Goal: Task Accomplishment & Management: Use online tool/utility

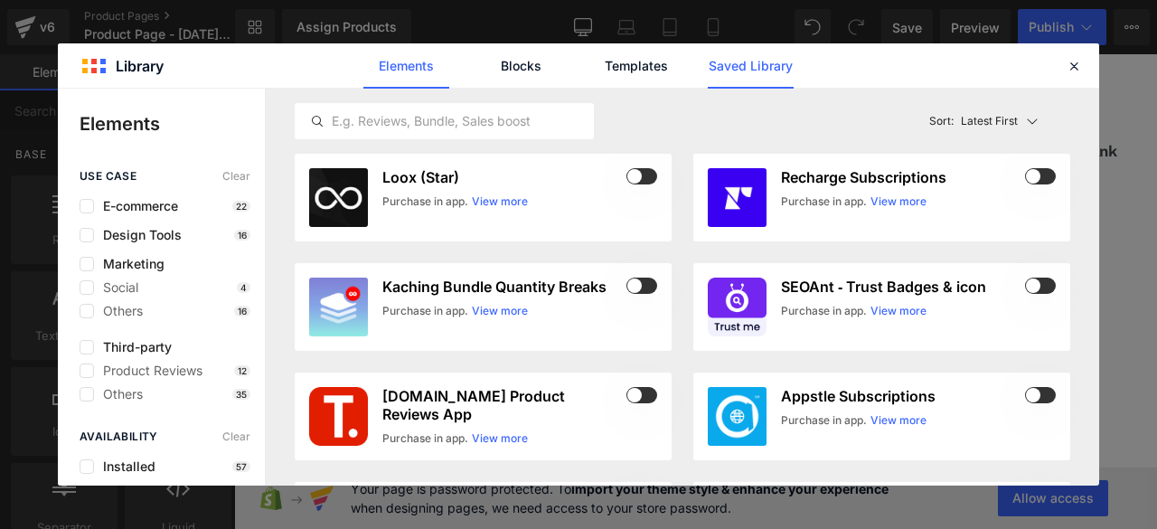
click at [739, 75] on link "Saved Library" at bounding box center [751, 65] width 86 height 45
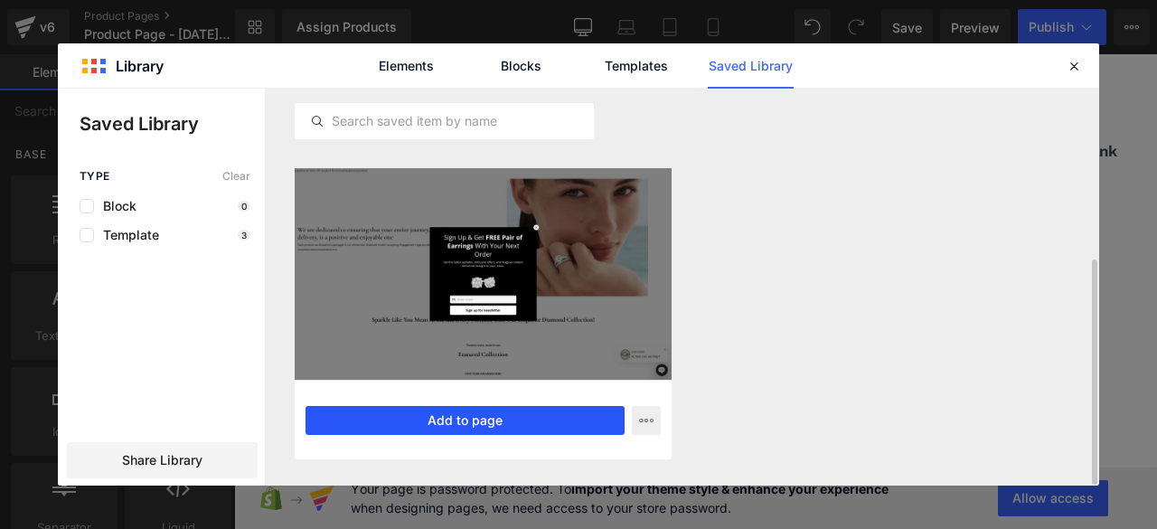
scroll to position [299, 0]
click at [542, 413] on button "Add to page" at bounding box center [464, 420] width 319 height 29
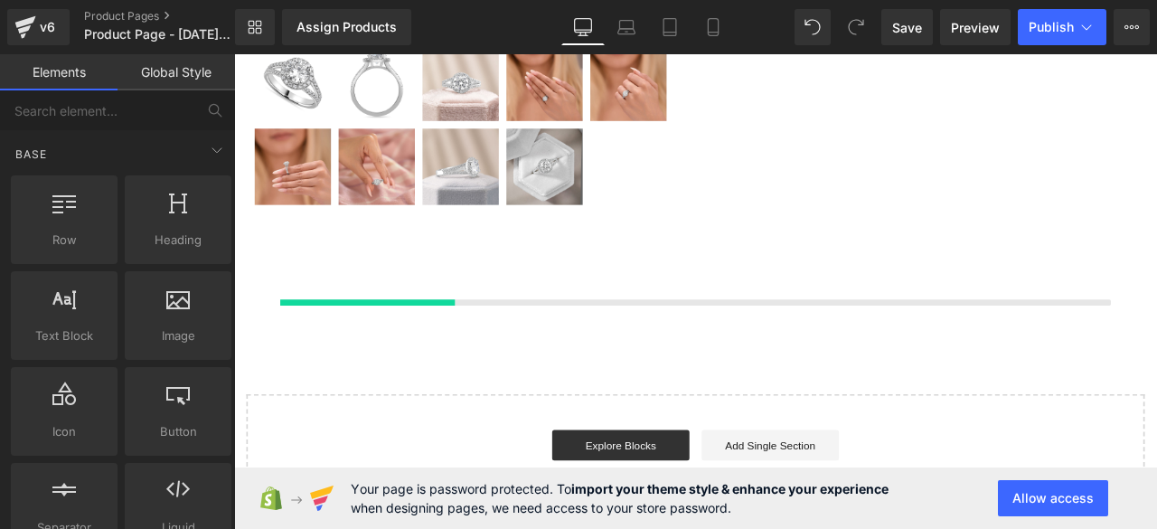
scroll to position [448, 0]
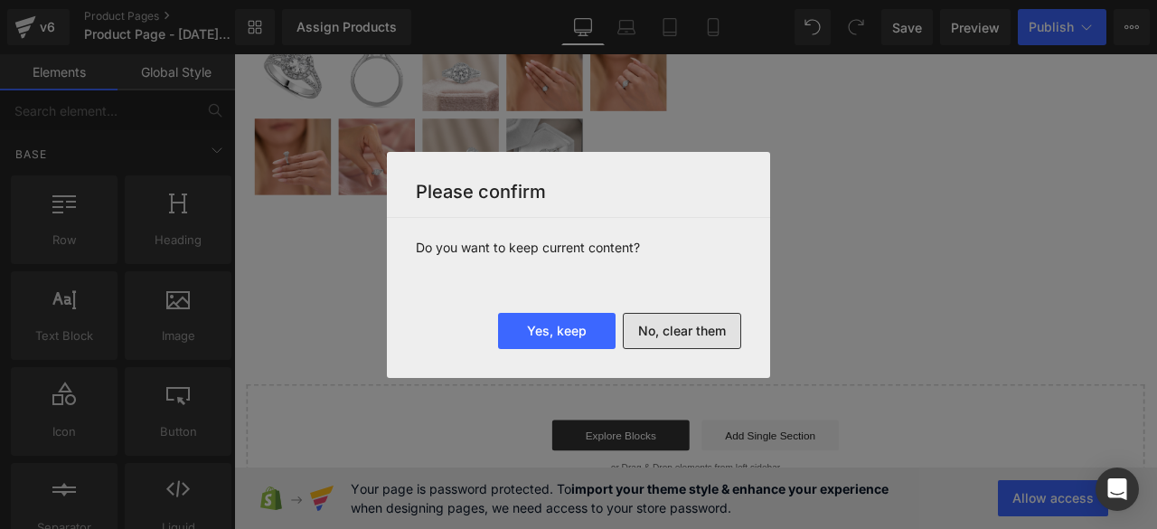
click at [667, 328] on button "No, clear them" at bounding box center [682, 331] width 118 height 36
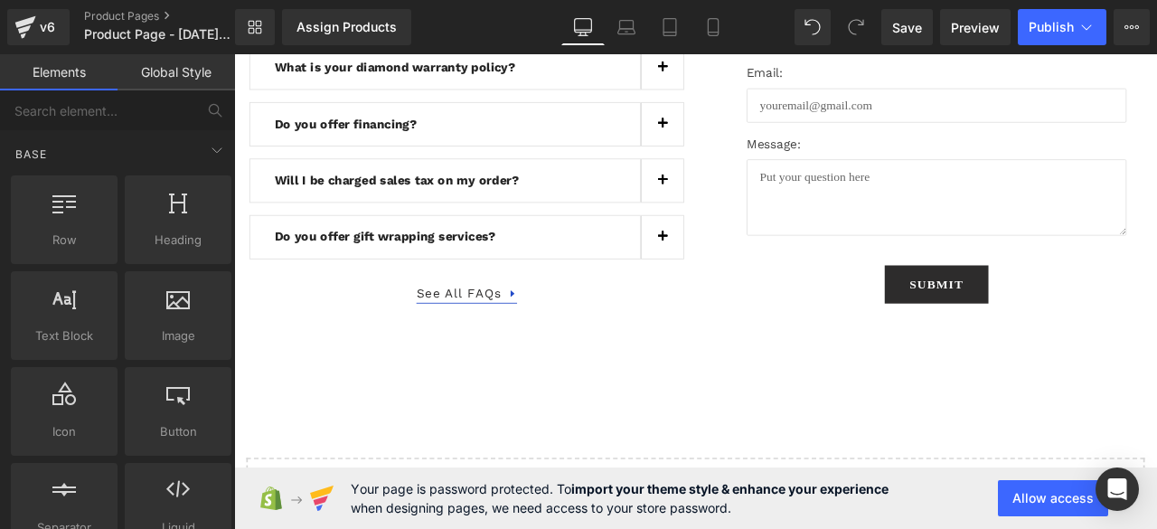
scroll to position [5193, 0]
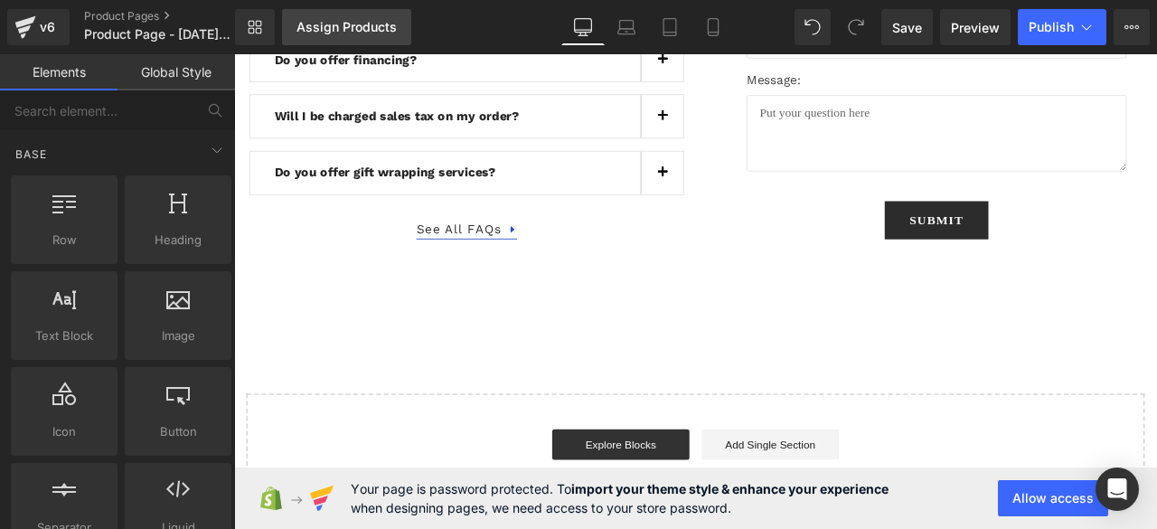
click at [354, 17] on link "Assign Products" at bounding box center [346, 27] width 129 height 36
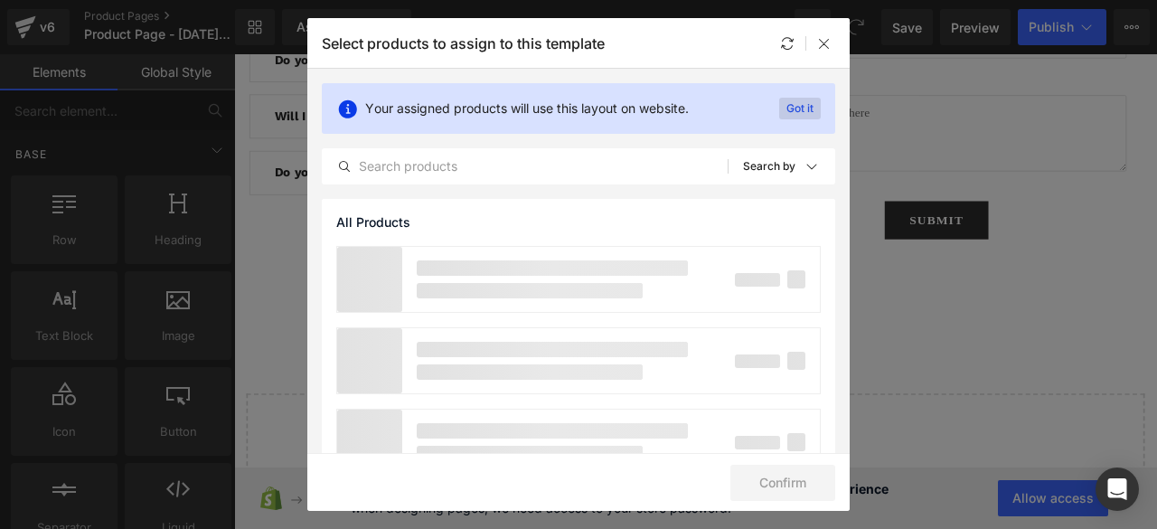
click at [782, 109] on p "Got it" at bounding box center [800, 109] width 42 height 22
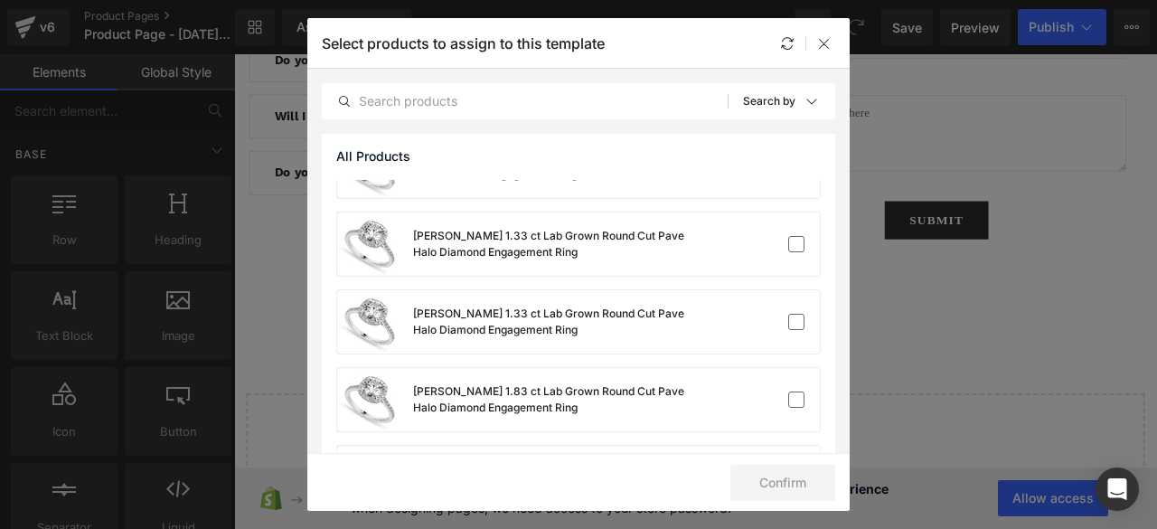
scroll to position [23, 0]
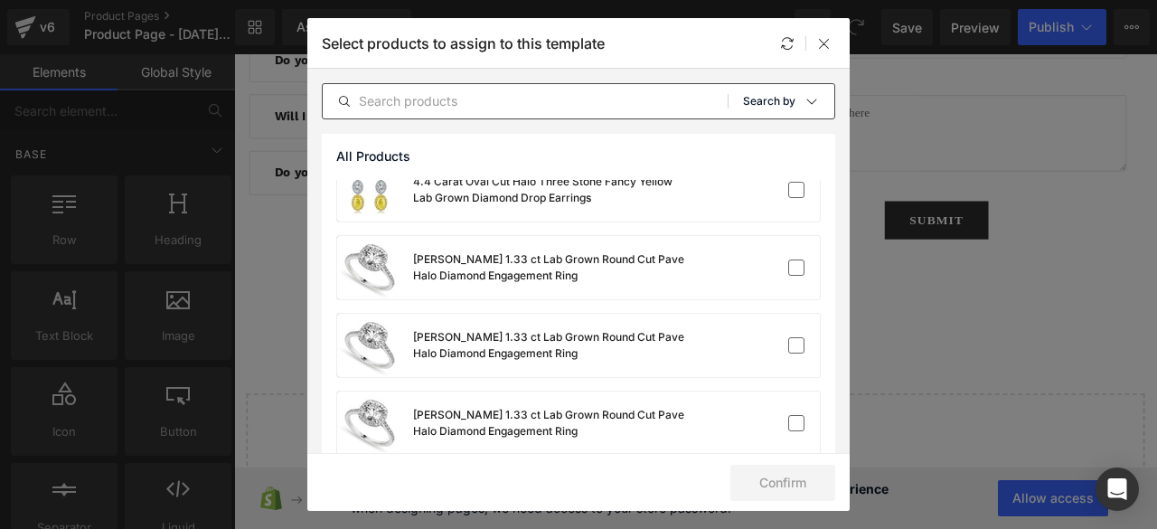
click at [779, 99] on p "Search by" at bounding box center [769, 101] width 52 height 13
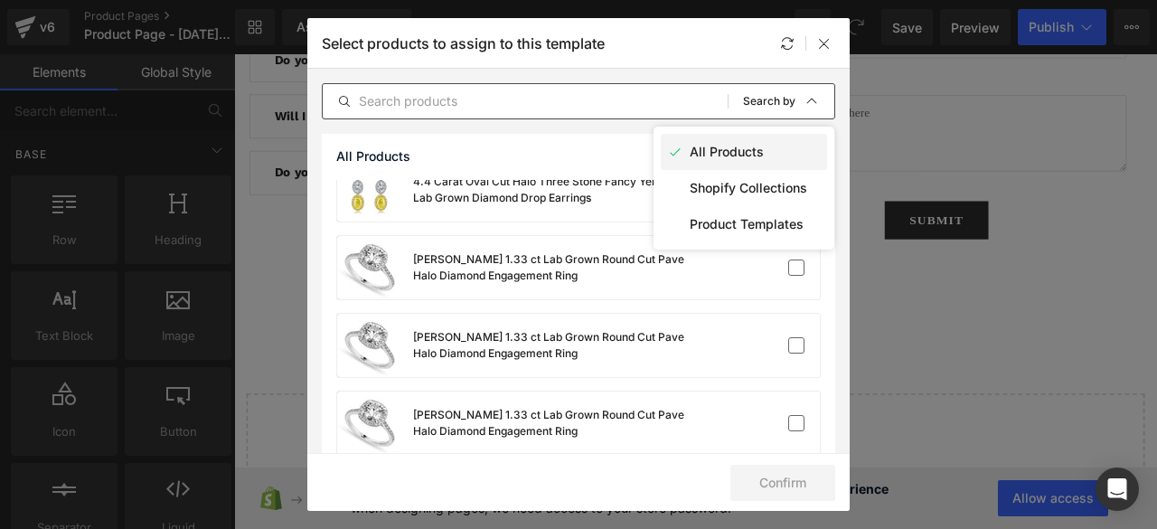
click at [746, 144] on div "All Products" at bounding box center [744, 152] width 166 height 36
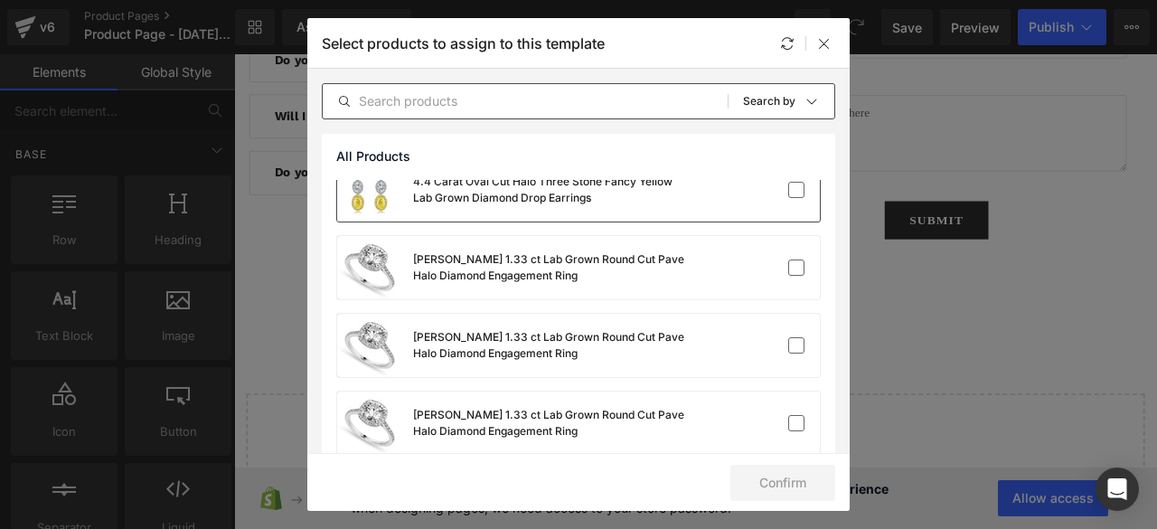
scroll to position [0, 0]
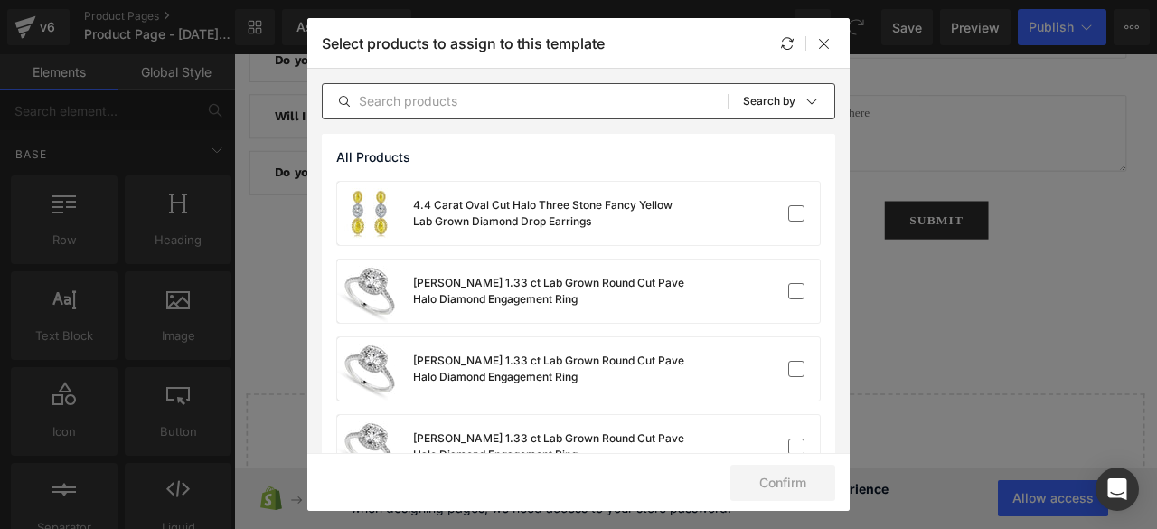
click at [365, 155] on span "All Products" at bounding box center [373, 157] width 74 height 14
click at [792, 217] on label at bounding box center [796, 213] width 16 height 16
click at [796, 213] on input "checkbox" at bounding box center [796, 213] width 0 height 0
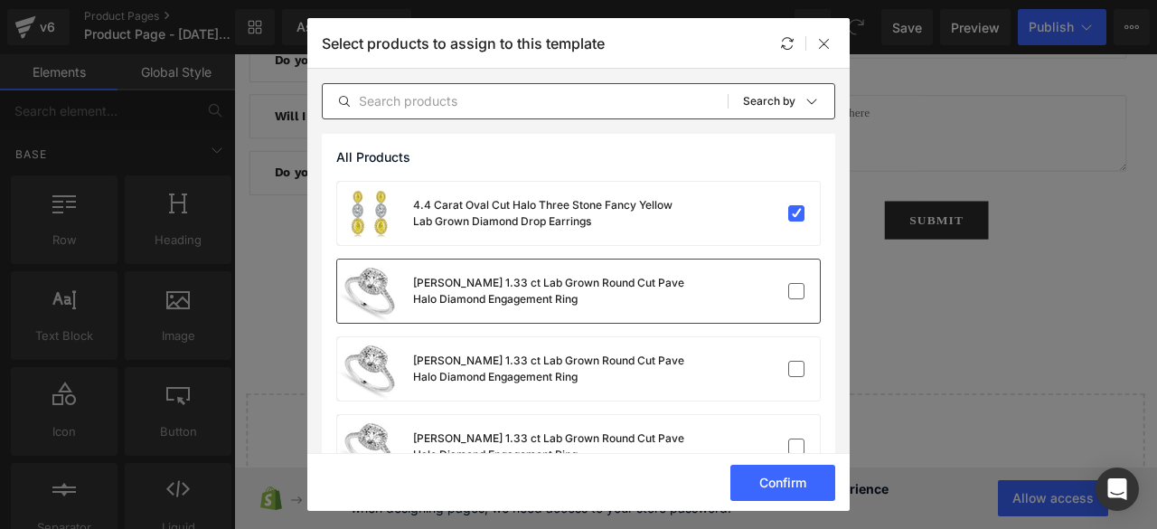
click at [783, 275] on div "[PERSON_NAME] 1.33 ct Lab Grown Round Cut Pave Halo Diamond Engagement Ring" at bounding box center [578, 290] width 483 height 63
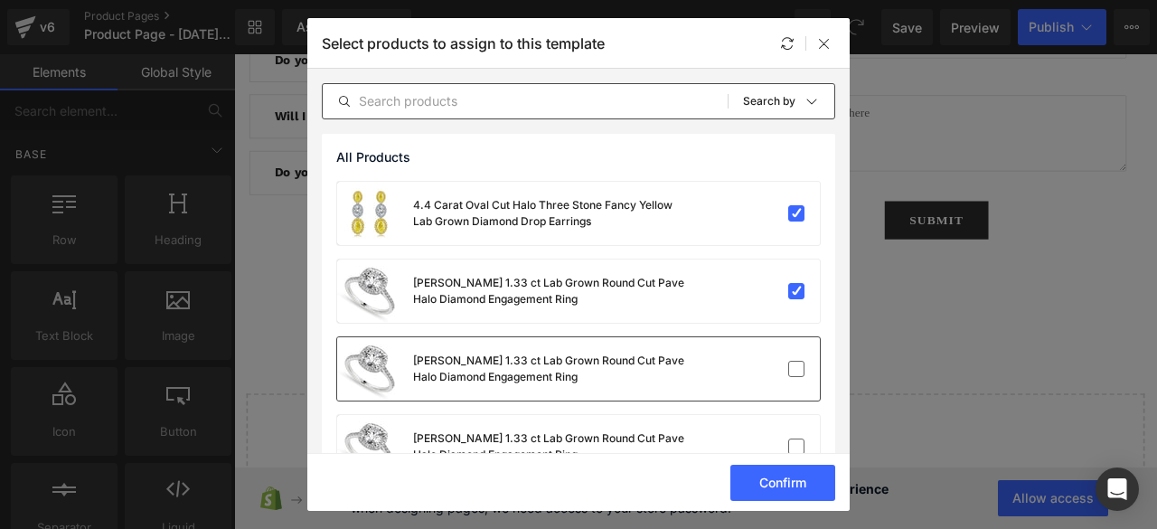
click at [779, 350] on div "[PERSON_NAME] 1.33 ct Lab Grown Round Cut Pave Halo Diamond Engagement Ring" at bounding box center [578, 368] width 483 height 63
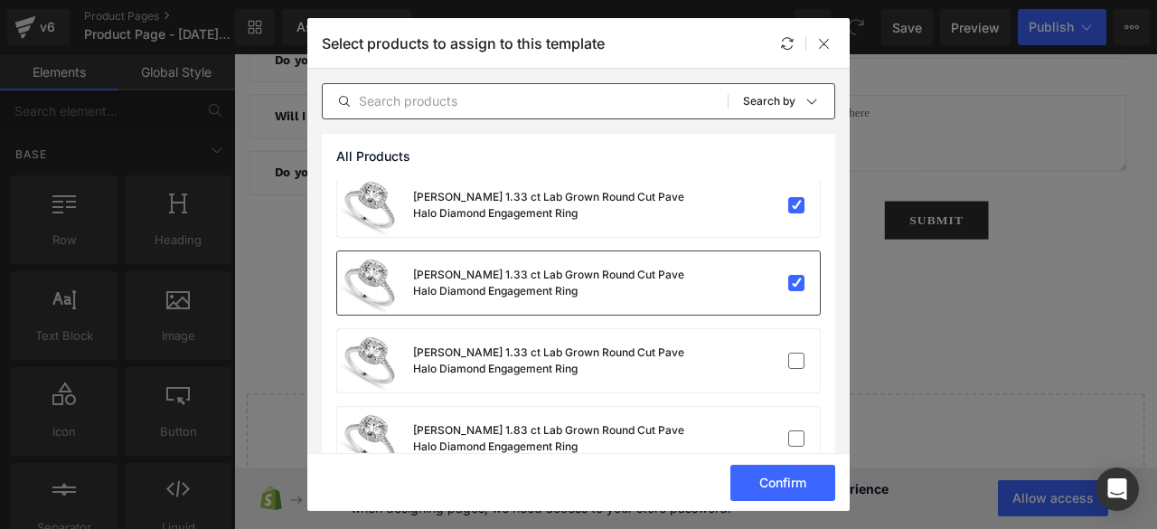
click at [788, 352] on label at bounding box center [796, 360] width 16 height 16
click at [796, 361] on input "checkbox" at bounding box center [796, 361] width 0 height 0
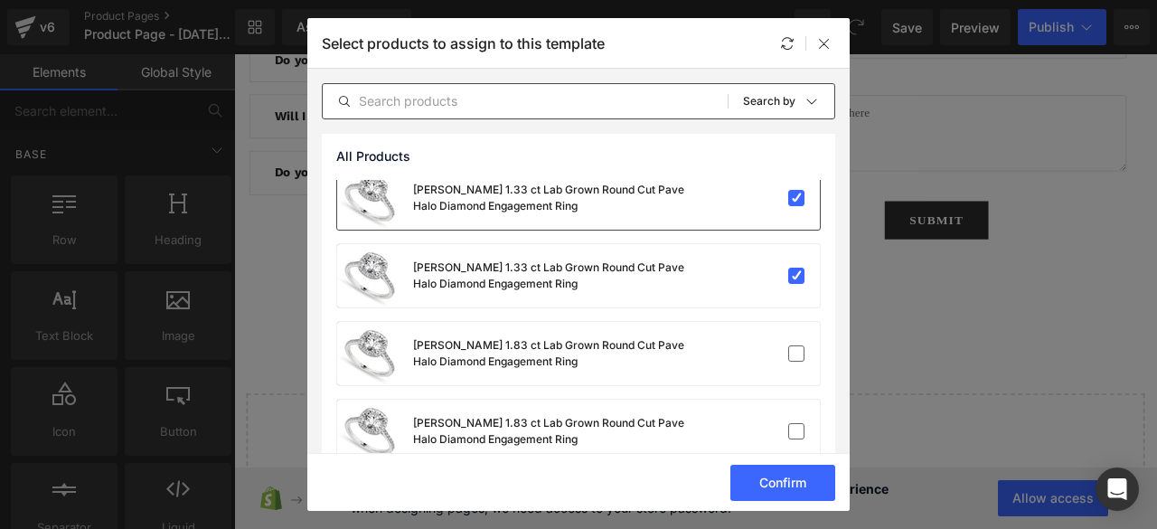
click at [788, 350] on label at bounding box center [796, 353] width 16 height 16
click at [796, 353] on input "checkbox" at bounding box center [796, 353] width 0 height 0
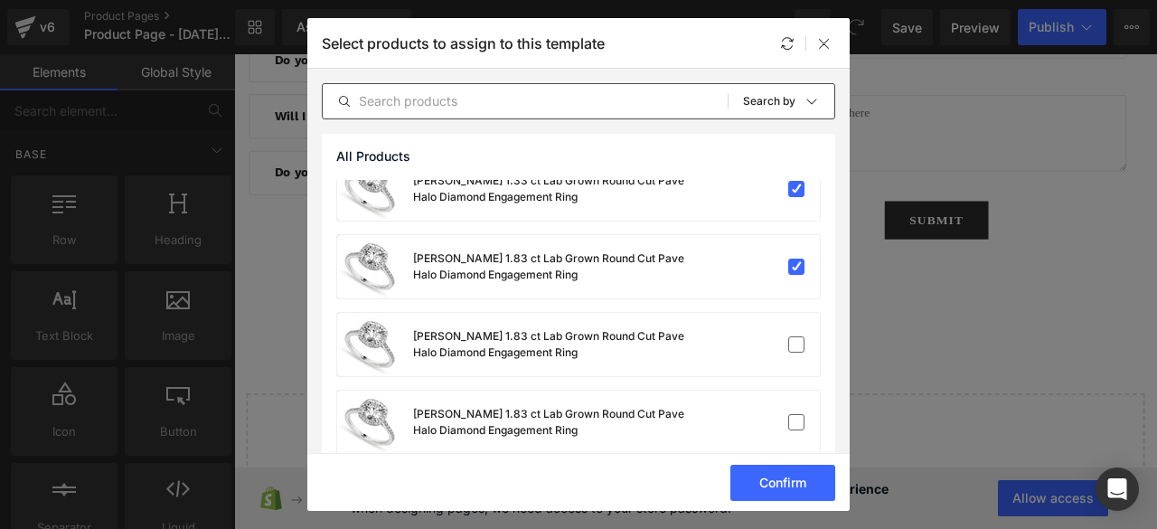
click at [788, 350] on label at bounding box center [796, 344] width 16 height 16
click at [796, 344] on input "checkbox" at bounding box center [796, 344] width 0 height 0
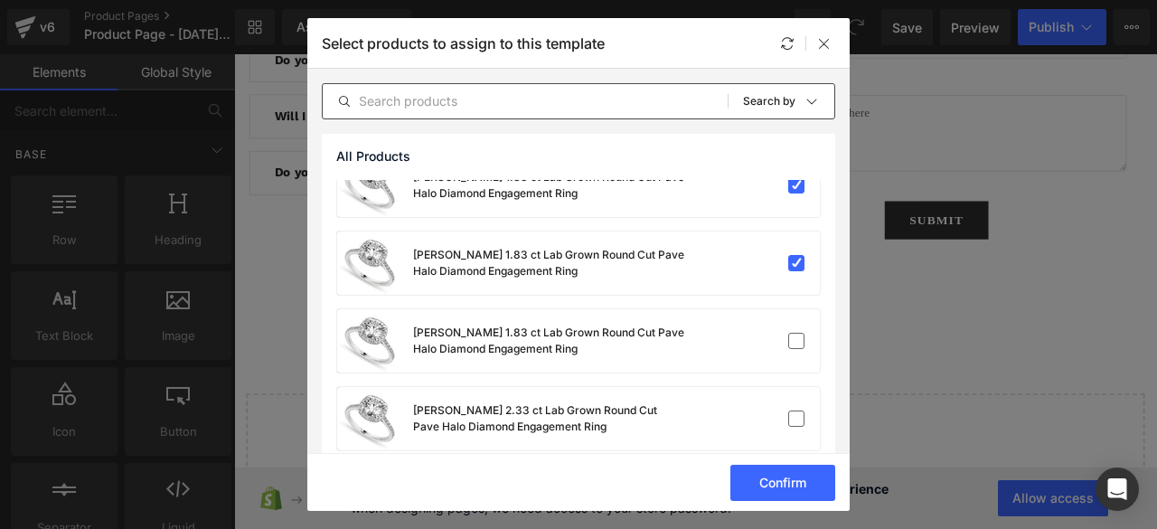
click at [788, 349] on label at bounding box center [796, 341] width 16 height 16
click at [796, 341] on input "checkbox" at bounding box center [796, 341] width 0 height 0
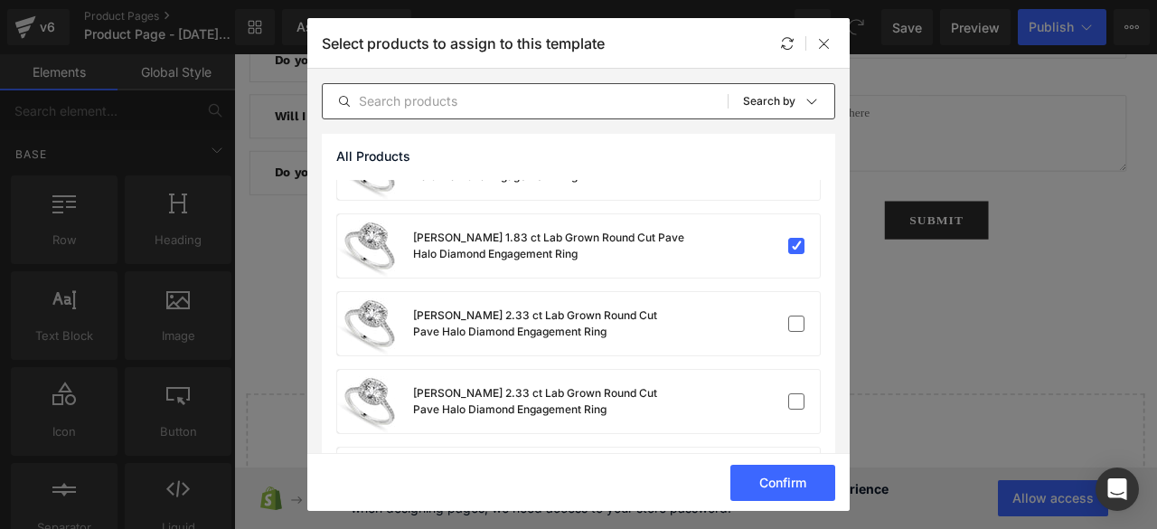
scroll to position [435, 0]
click at [779, 350] on div "[PERSON_NAME] 2.33 ct Lab Grown Round Cut Pave Halo Diamond Engagement Ring" at bounding box center [578, 322] width 483 height 63
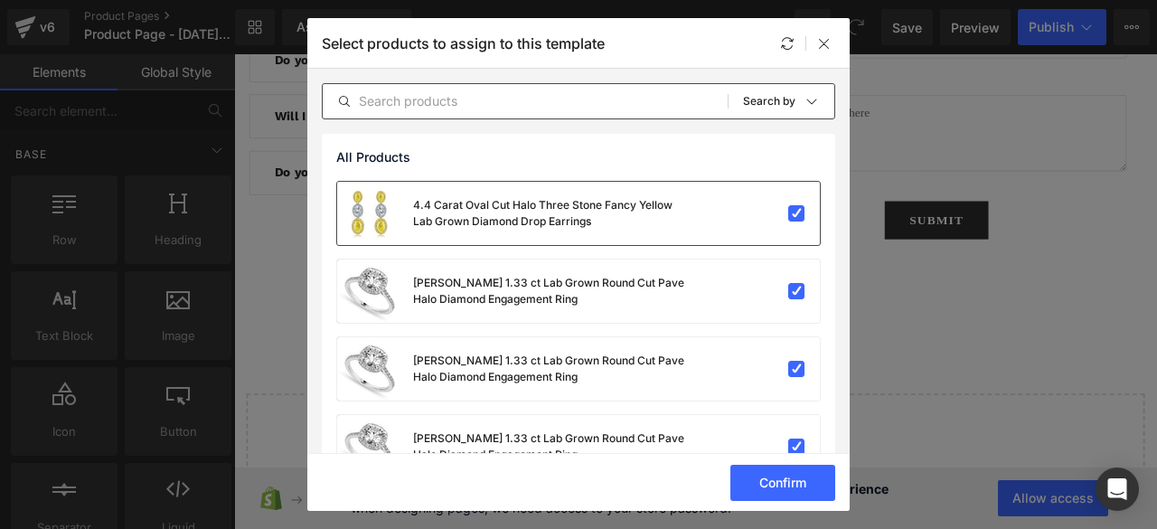
click at [776, 197] on div "4.4 Carat Oval Cut Halo Three Stone Fancy Yellow Lab Grown Diamond Drop Earrings" at bounding box center [578, 213] width 483 height 63
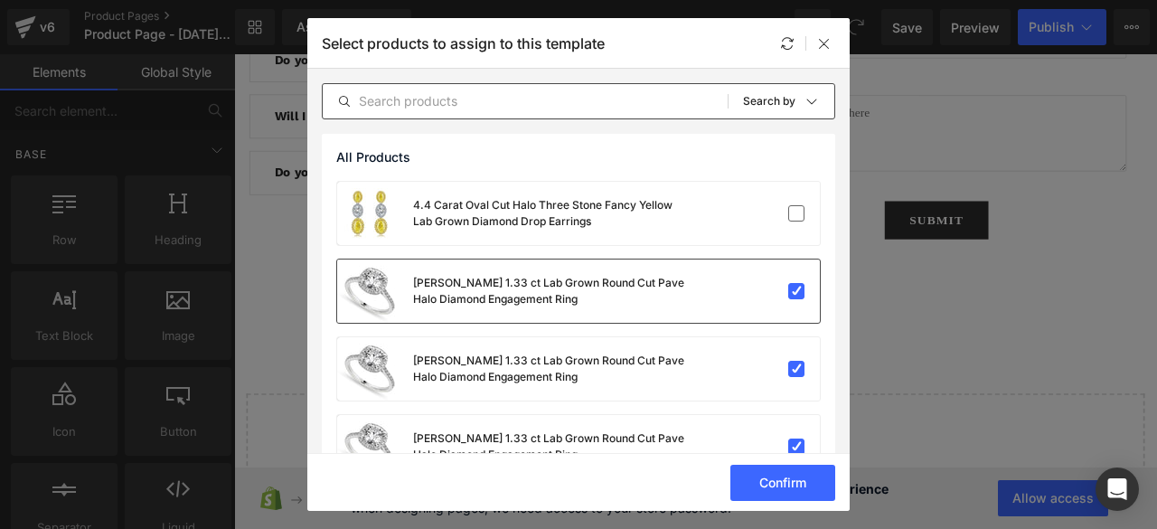
click at [775, 284] on div at bounding box center [765, 291] width 80 height 18
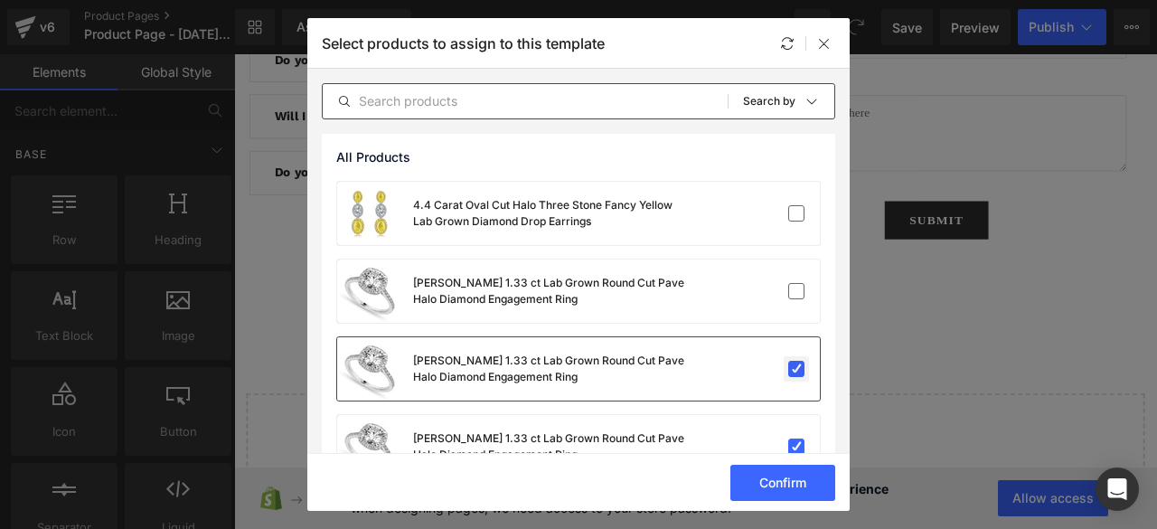
click at [788, 361] on label at bounding box center [796, 369] width 16 height 16
click at [796, 369] on input "checkbox" at bounding box center [796, 369] width 0 height 0
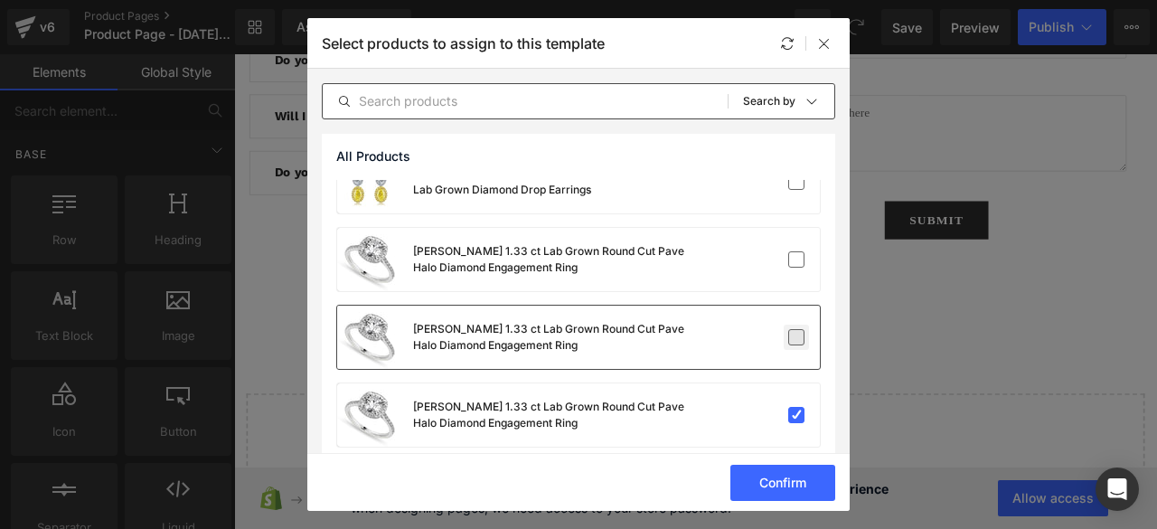
scroll to position [33, 0]
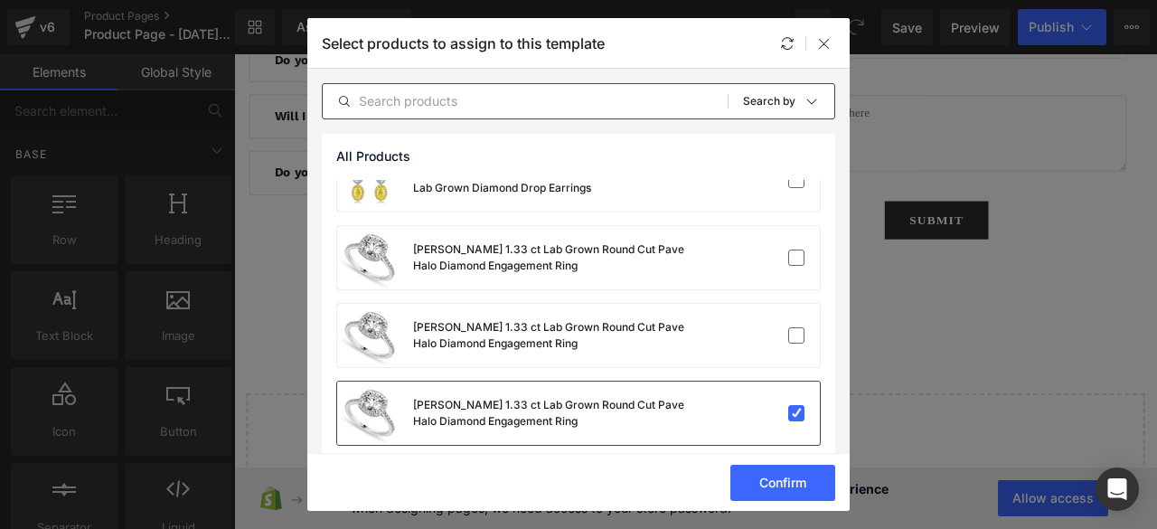
click at [783, 397] on div "[PERSON_NAME] 1.33 ct Lab Grown Round Cut Pave Halo Diamond Engagement Ring" at bounding box center [578, 412] width 483 height 63
click at [820, 52] on div at bounding box center [824, 44] width 22 height 22
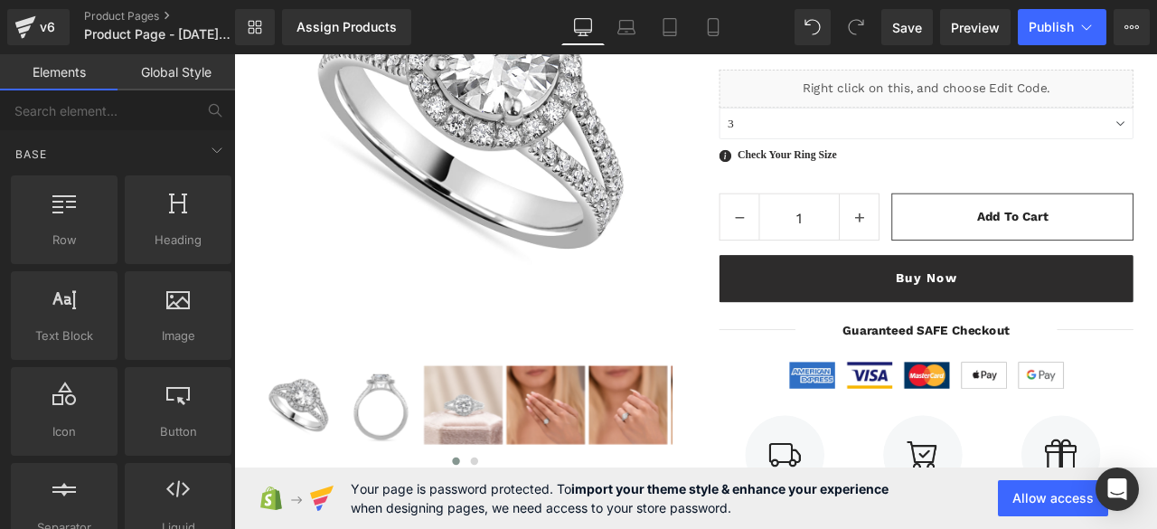
scroll to position [0, 0]
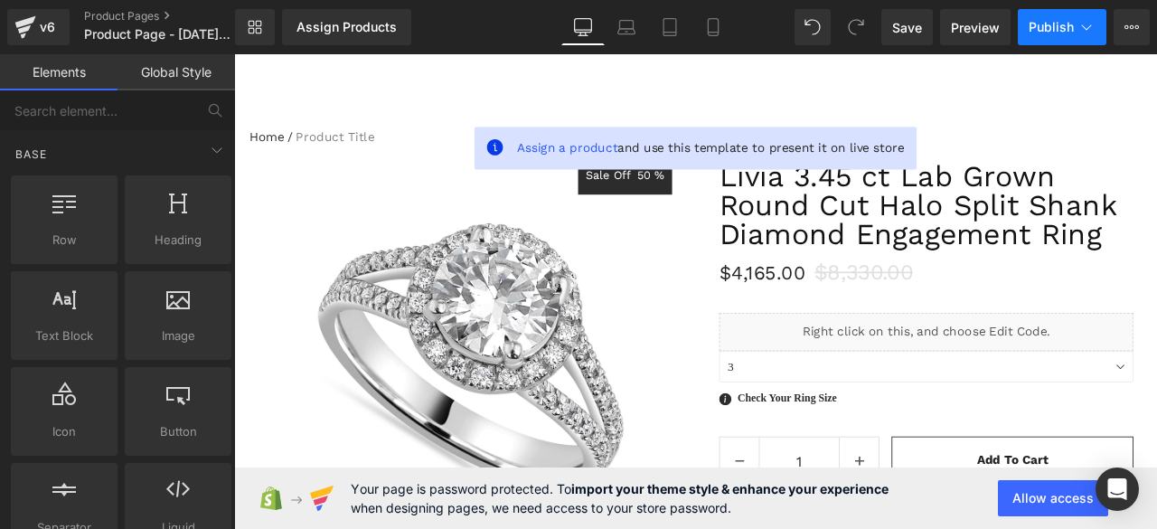
click at [1037, 17] on button "Publish" at bounding box center [1062, 27] width 89 height 36
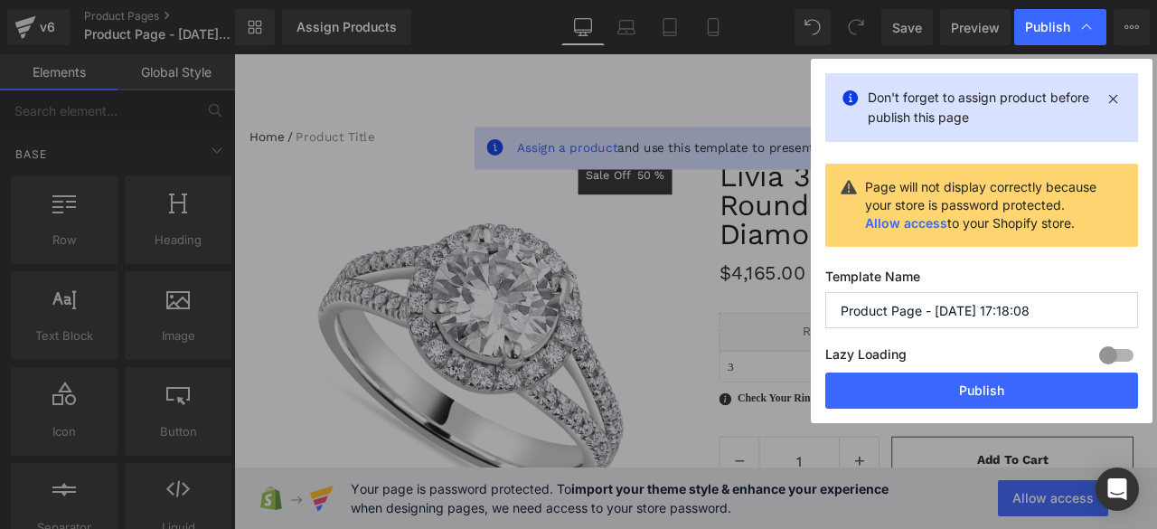
click at [1036, 308] on input "Product Page - [DATE] 17:18:08" at bounding box center [981, 310] width 313 height 36
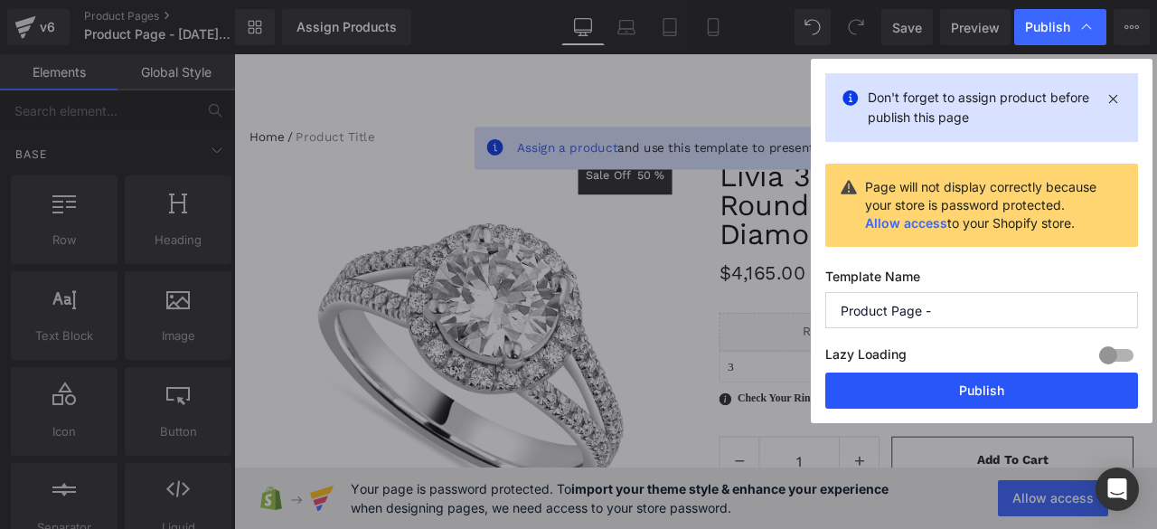
type input "Product Page -"
click at [916, 382] on button "Publish" at bounding box center [981, 390] width 313 height 36
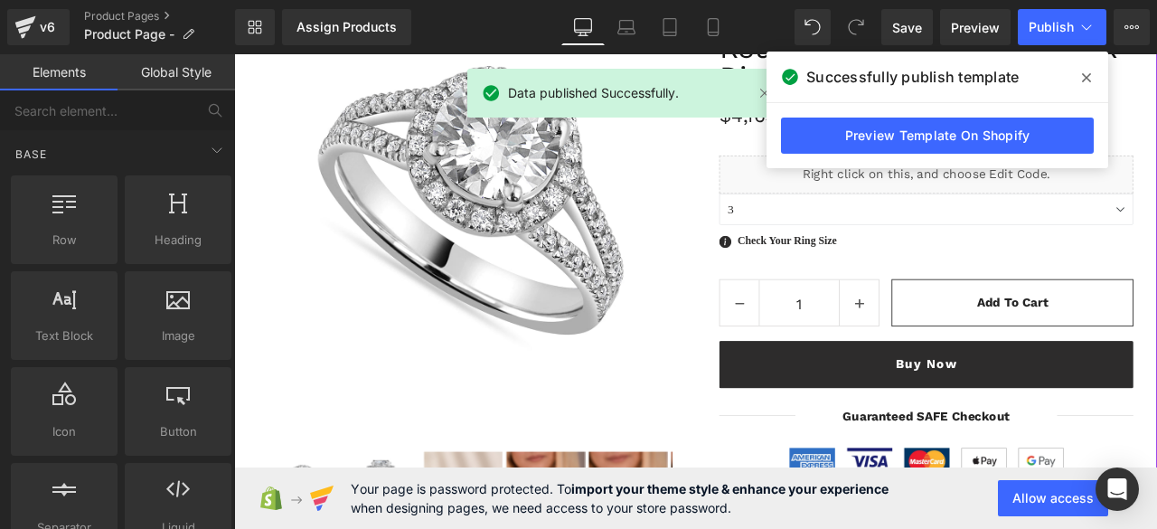
scroll to position [183, 0]
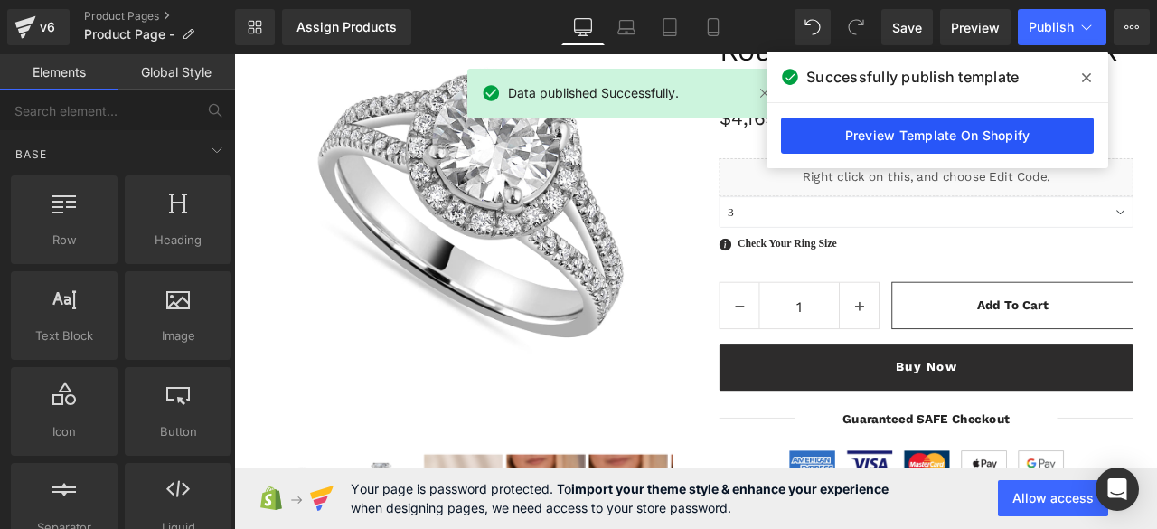
click at [944, 140] on link "Preview Template On Shopify" at bounding box center [937, 135] width 313 height 36
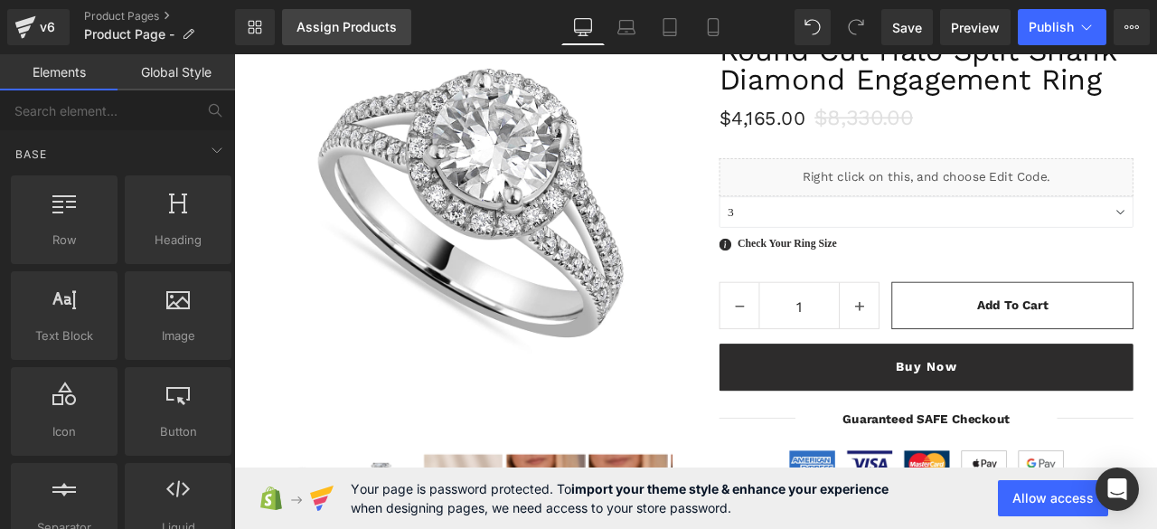
click at [355, 26] on div "Assign Products" at bounding box center [346, 27] width 100 height 14
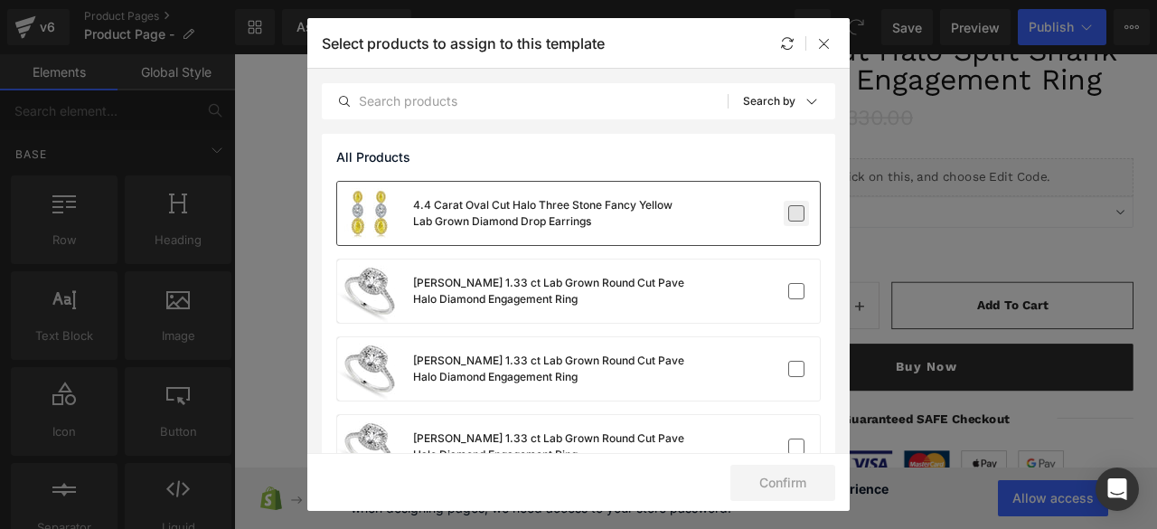
click at [788, 208] on label at bounding box center [796, 213] width 16 height 16
click at [796, 213] on input "checkbox" at bounding box center [796, 213] width 0 height 0
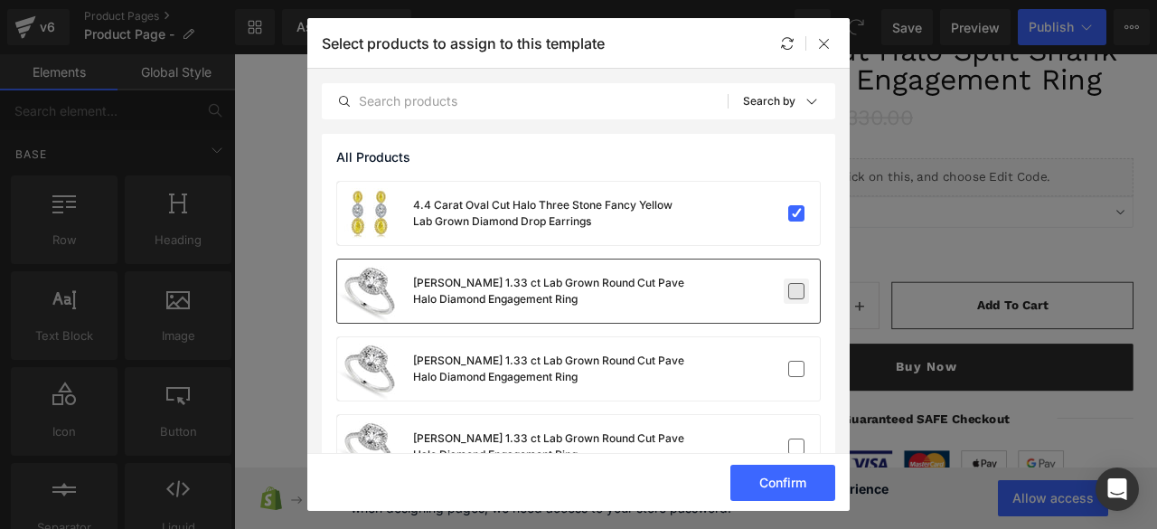
click at [788, 293] on label at bounding box center [796, 291] width 16 height 16
click at [796, 291] on input "checkbox" at bounding box center [796, 291] width 0 height 0
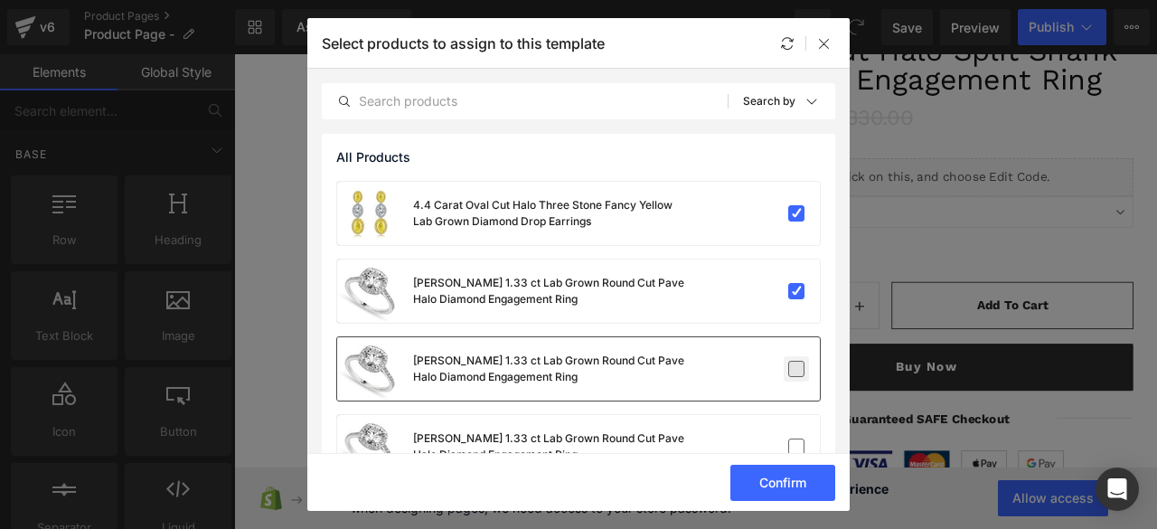
click at [790, 361] on label at bounding box center [796, 369] width 16 height 16
click at [796, 369] on input "checkbox" at bounding box center [796, 369] width 0 height 0
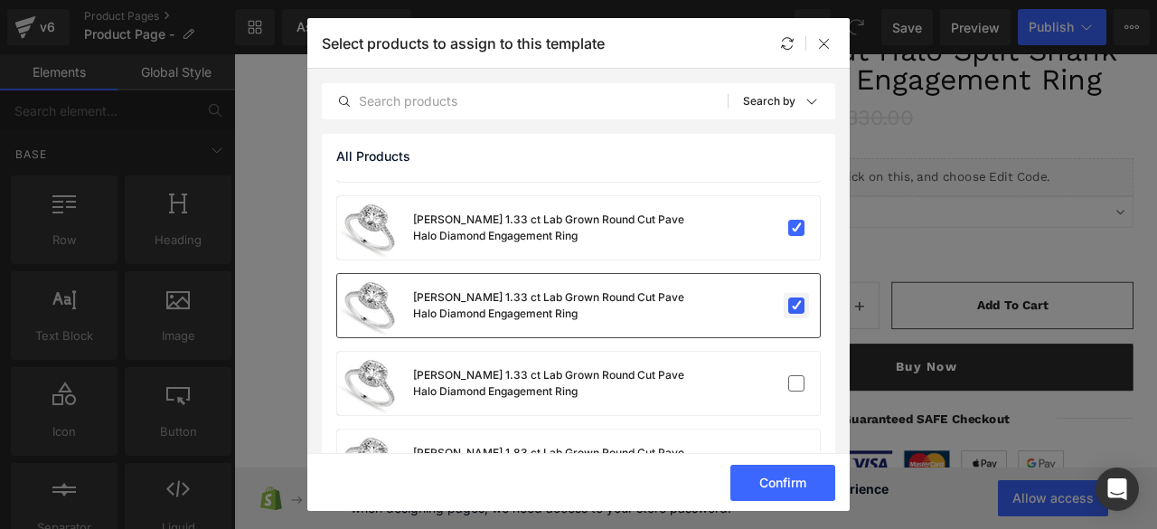
click at [790, 358] on div "[PERSON_NAME] 1.33 ct Lab Grown Round Cut Pave Halo Diamond Engagement Ring" at bounding box center [578, 383] width 483 height 63
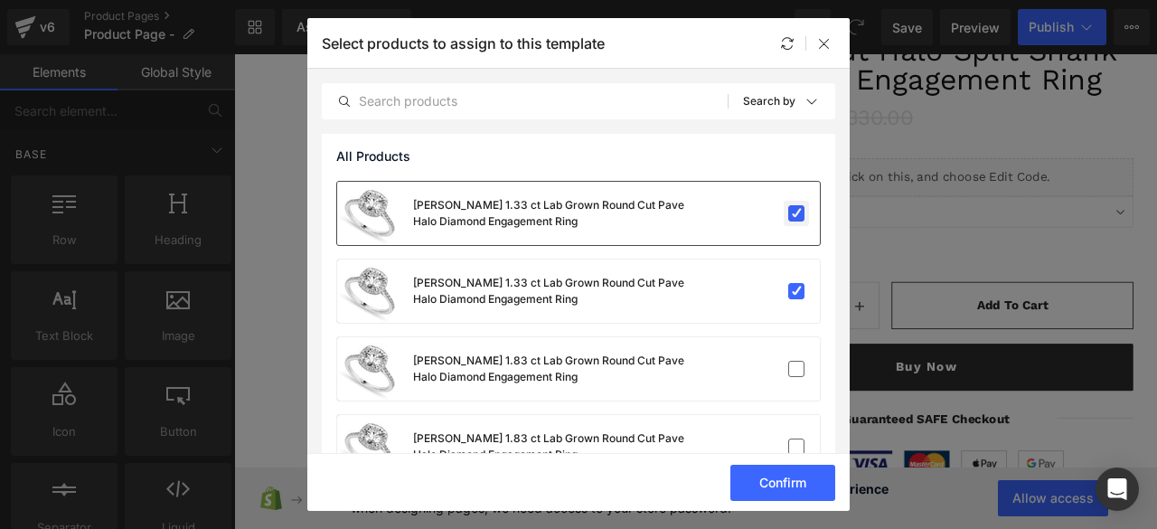
click at [790, 361] on label at bounding box center [796, 369] width 16 height 16
click at [796, 369] on input "checkbox" at bounding box center [796, 369] width 0 height 0
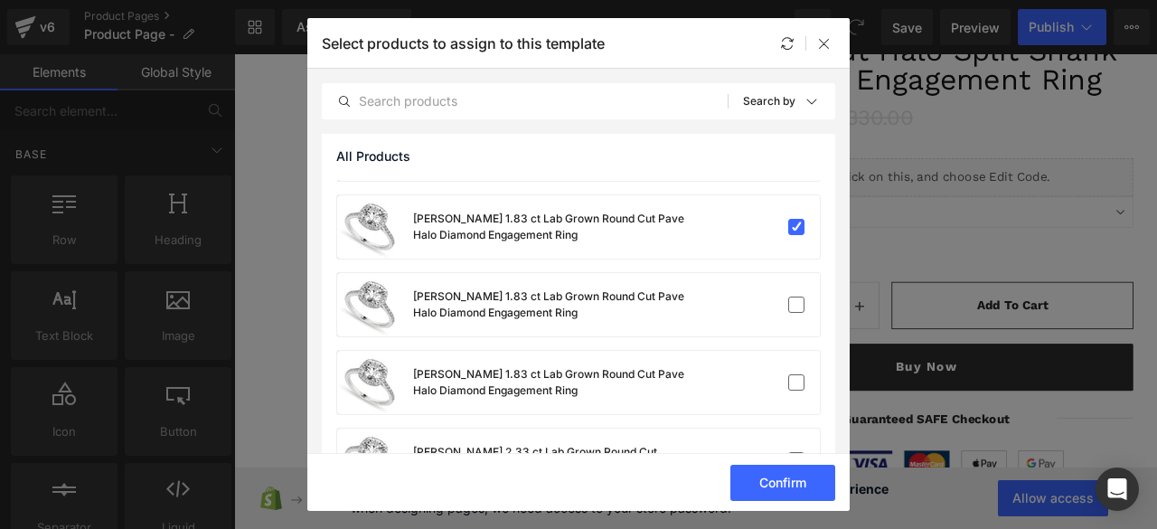
scroll to position [298, 0]
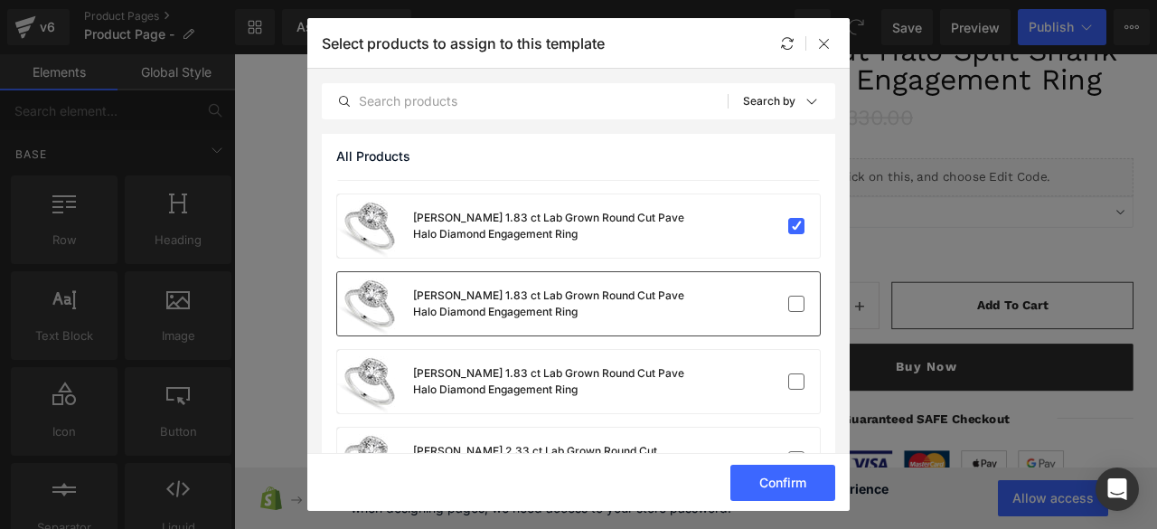
click at [790, 325] on div "[PERSON_NAME] 1.83 ct Lab Grown Round Cut Pave Halo Diamond Engagement Ring" at bounding box center [578, 303] width 483 height 63
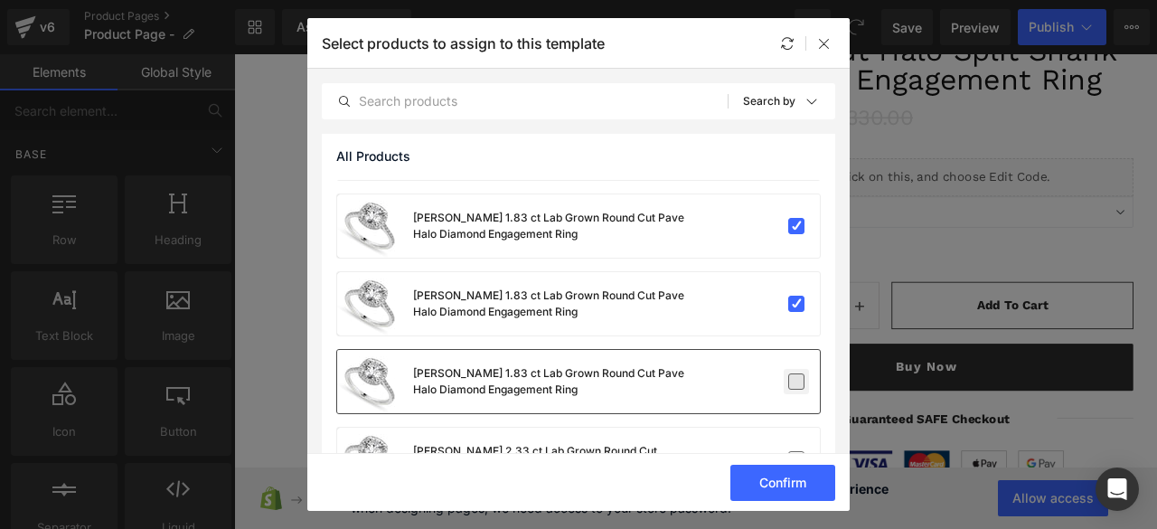
click at [788, 373] on label at bounding box center [796, 381] width 16 height 16
click at [796, 381] on input "checkbox" at bounding box center [796, 381] width 0 height 0
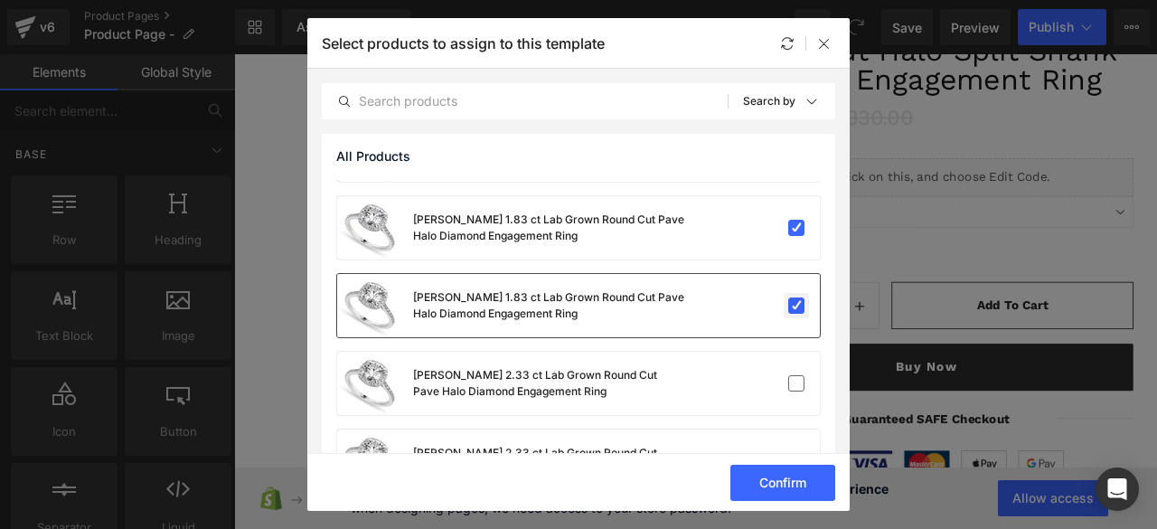
click at [784, 370] on div "[PERSON_NAME] 2.33 ct Lab Grown Round Cut Pave Halo Diamond Engagement Ring" at bounding box center [578, 383] width 483 height 63
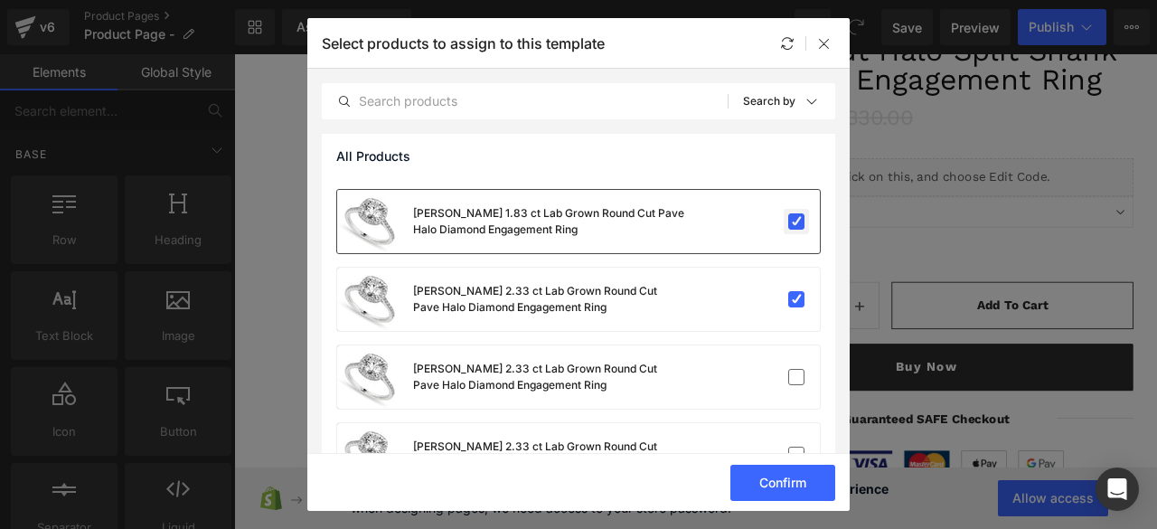
scroll to position [527, 0]
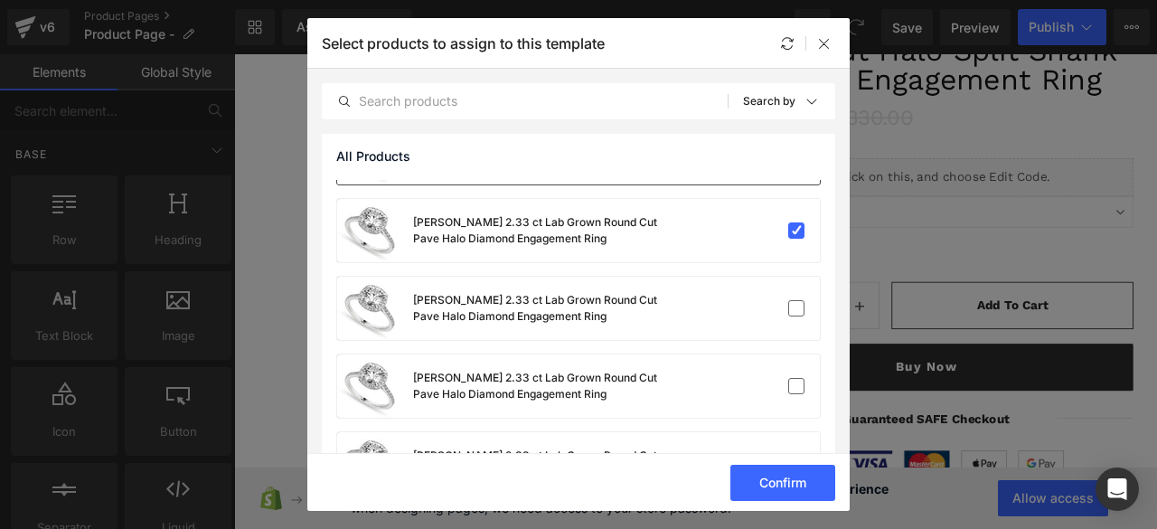
click at [784, 370] on div "[PERSON_NAME] 2.33 ct Lab Grown Round Cut Pave Halo Diamond Engagement Ring" at bounding box center [578, 385] width 483 height 63
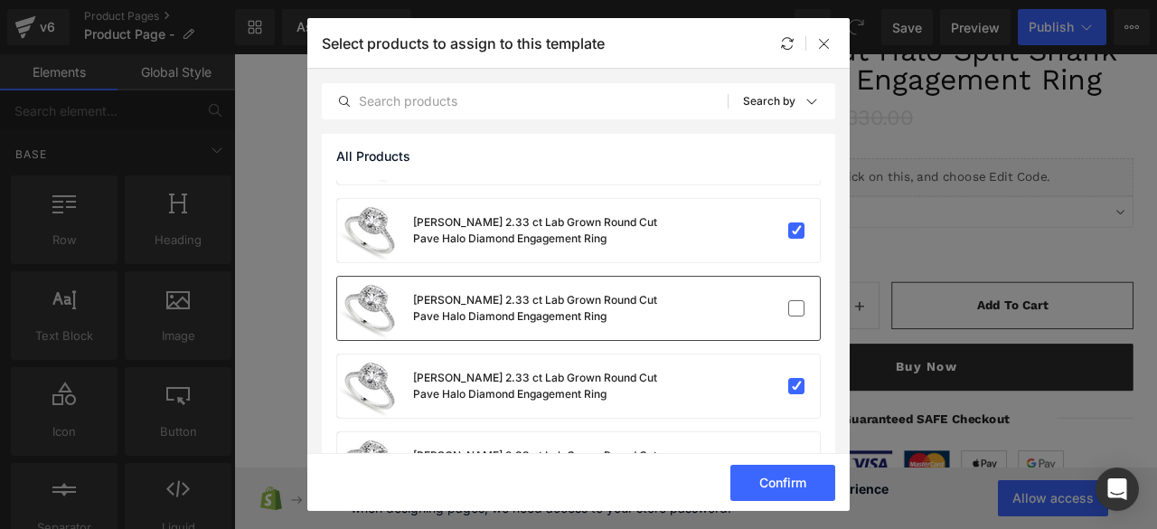
click at [786, 323] on div "[PERSON_NAME] 2.33 ct Lab Grown Round Cut Pave Halo Diamond Engagement Ring" at bounding box center [578, 308] width 483 height 63
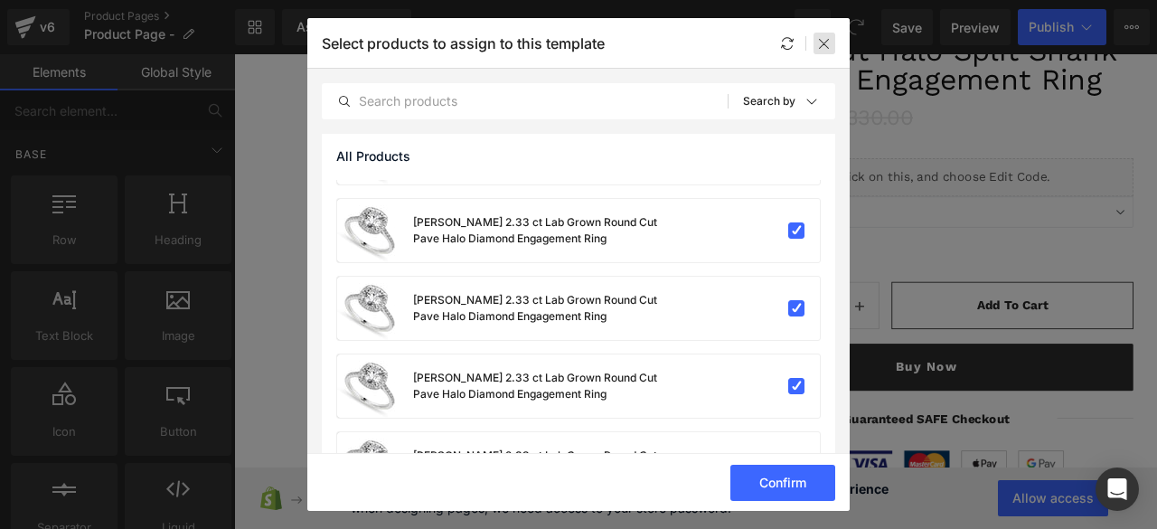
click at [831, 37] on div at bounding box center [824, 44] width 22 height 22
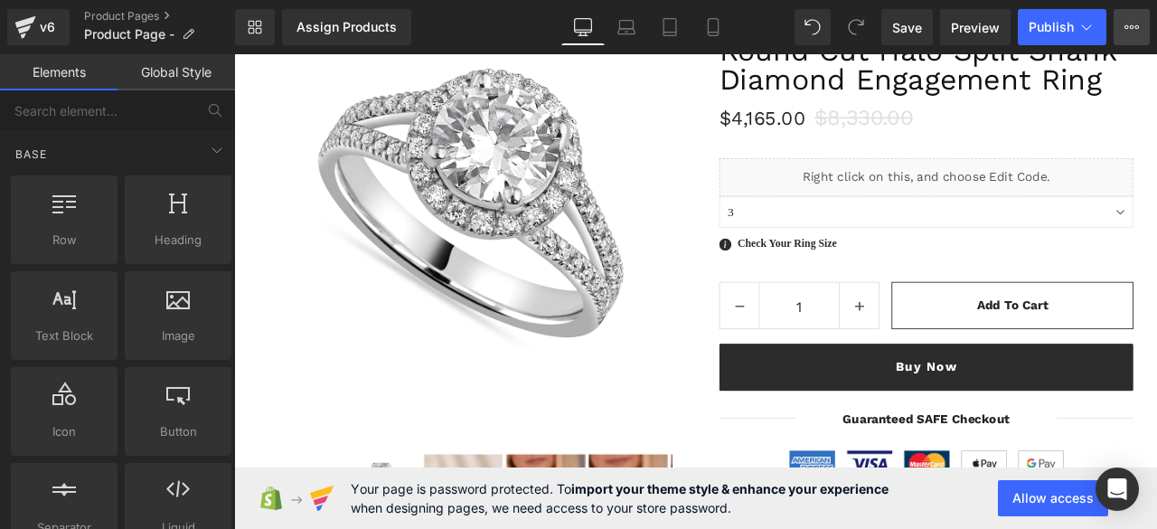
click at [1137, 42] on button "View Live Page View with current Template Save Template to Library Schedule Pub…" at bounding box center [1131, 27] width 36 height 36
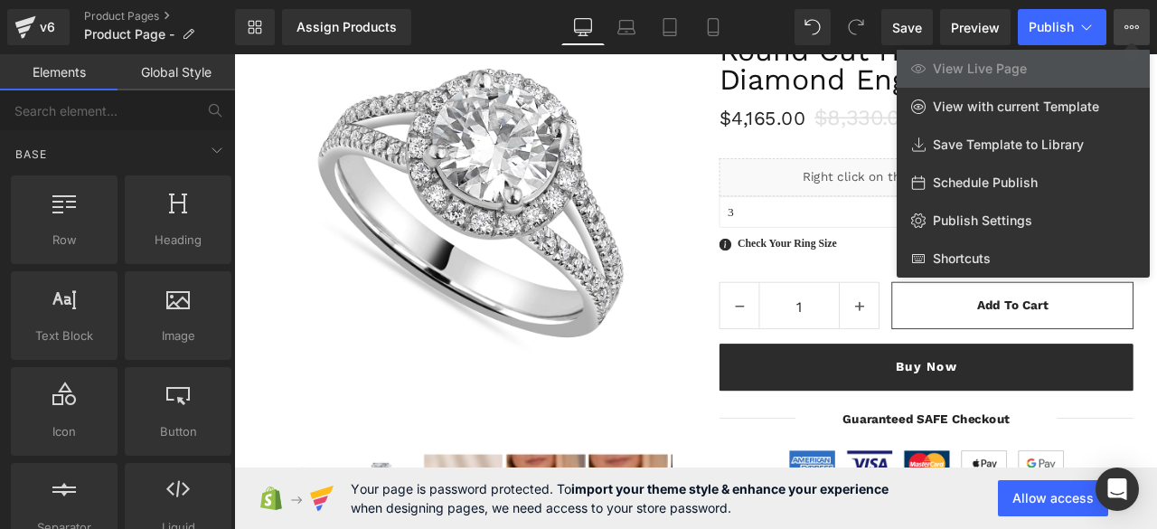
click at [660, 146] on div at bounding box center [695, 291] width 923 height 474
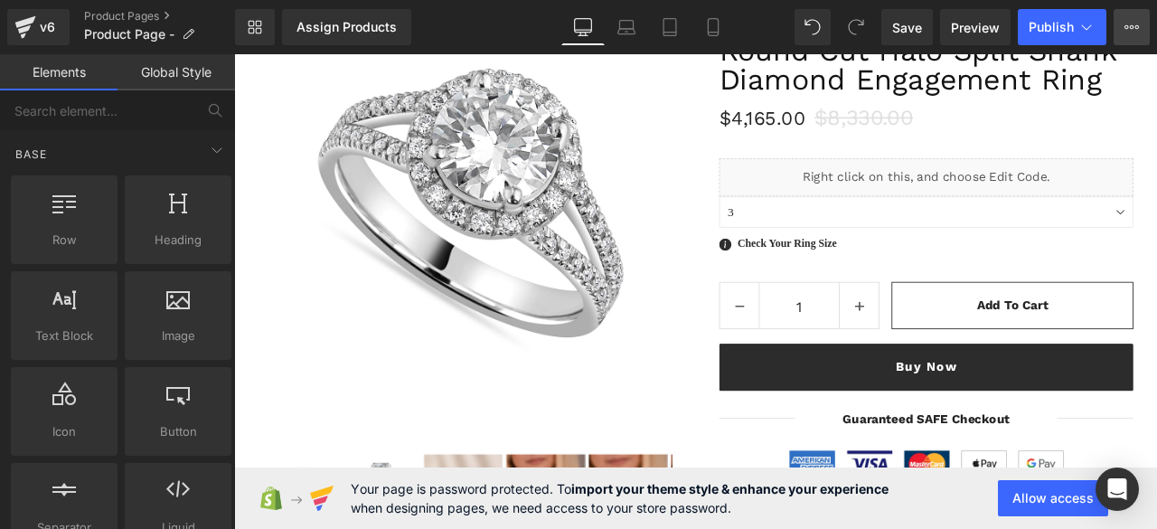
click at [1130, 33] on icon at bounding box center [1131, 27] width 14 height 14
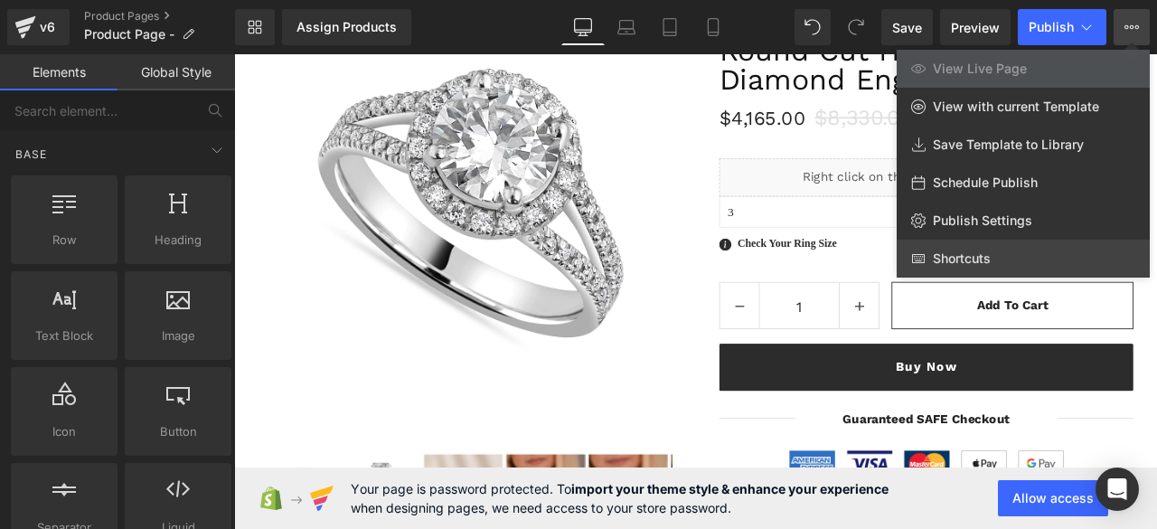
click at [1038, 258] on link "Shortcuts" at bounding box center [1023, 259] width 253 height 38
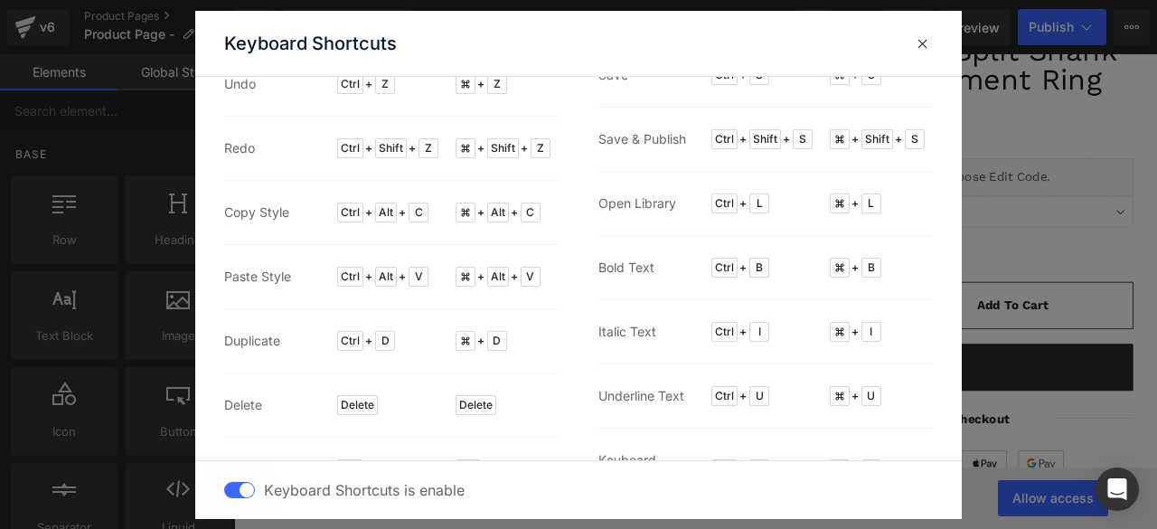
scroll to position [121, 0]
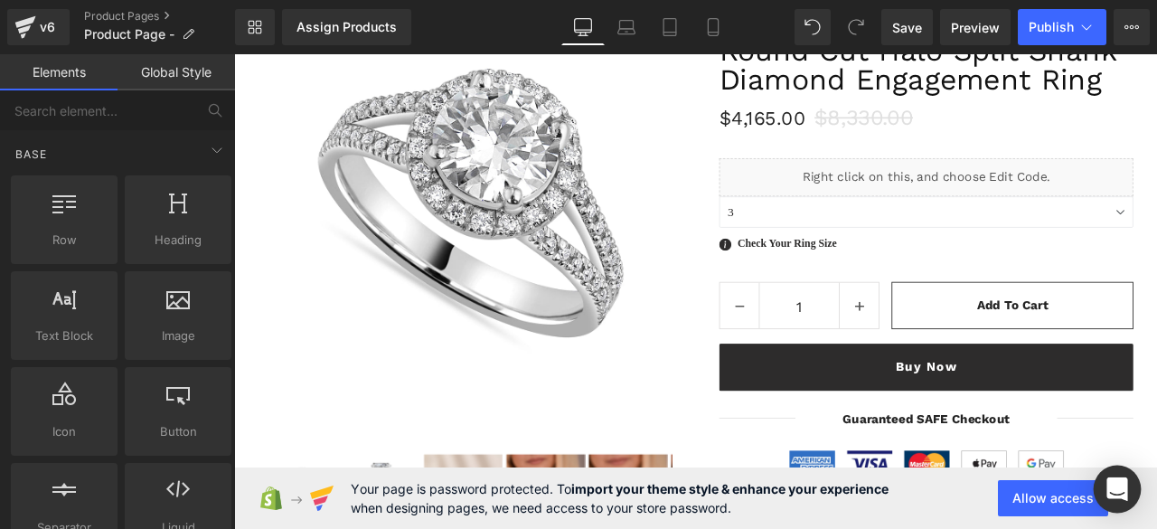
click at [1102, 476] on div "Open Intercom Messenger" at bounding box center [1118, 489] width 48 height 48
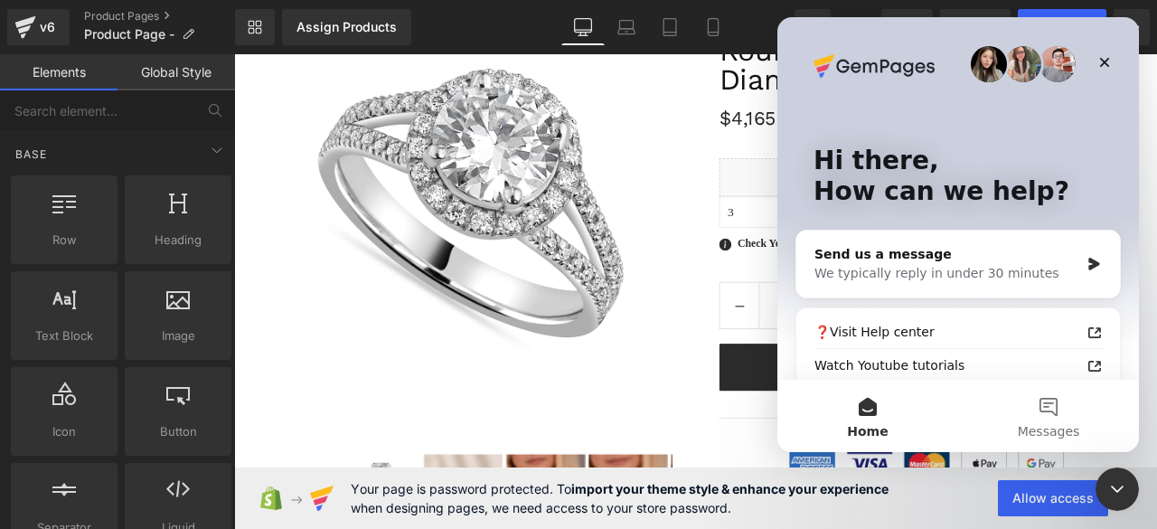
scroll to position [0, 0]
click at [1074, 273] on div "Send us a message We typically reply in under 30 minutes" at bounding box center [958, 263] width 324 height 67
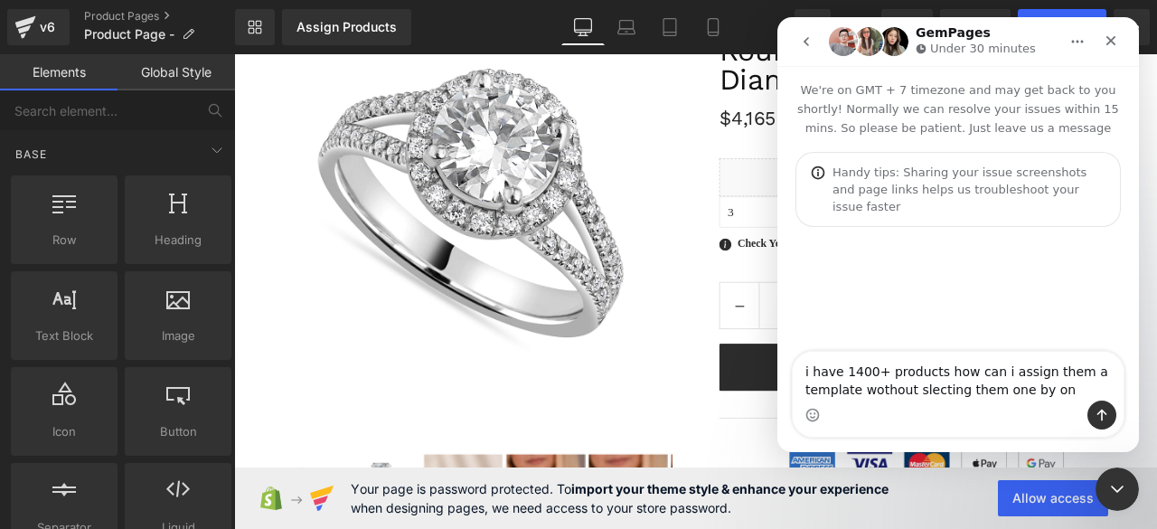
type textarea "i have 1400+ products how can i assign them a template wothout slecting them on…"
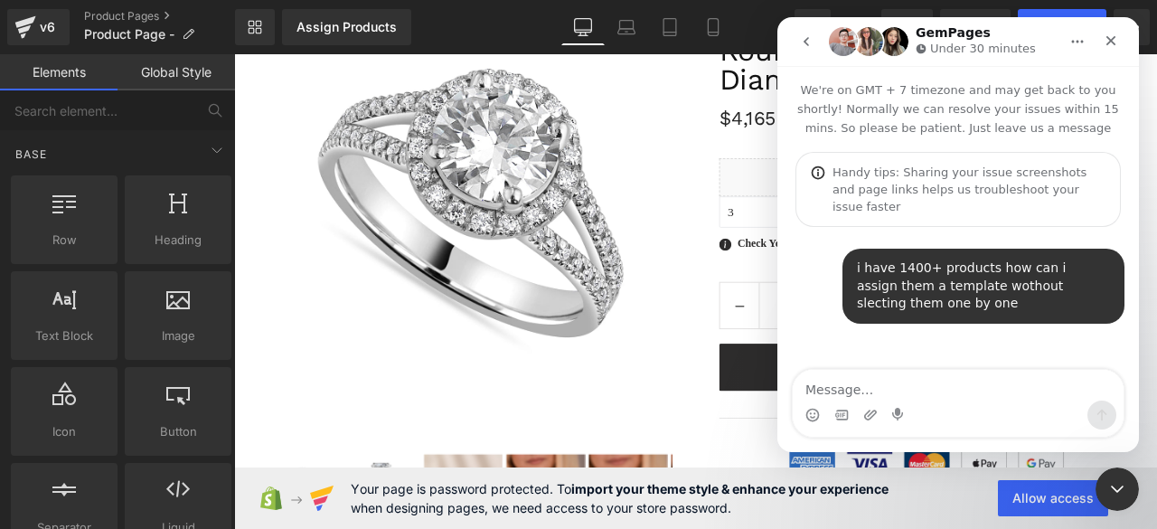
click at [635, 177] on div at bounding box center [578, 237] width 1157 height 474
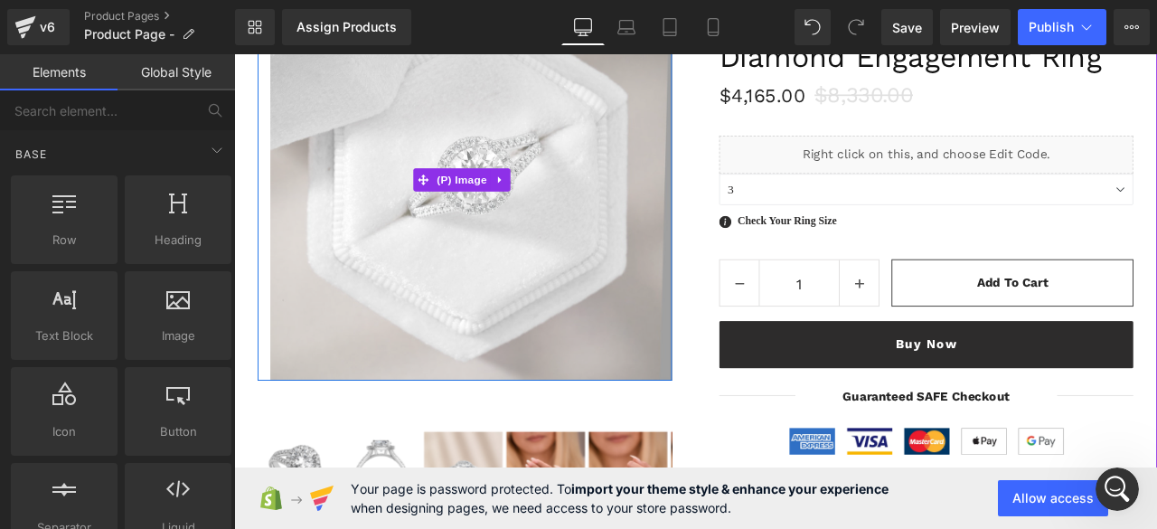
scroll to position [206, 0]
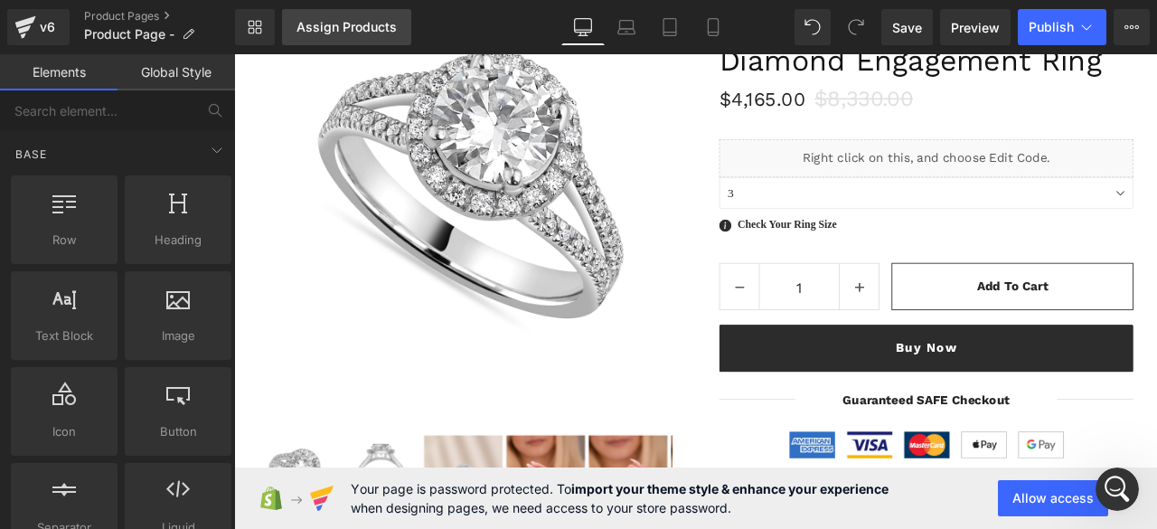
click at [322, 36] on link "Assign Products" at bounding box center [346, 27] width 129 height 36
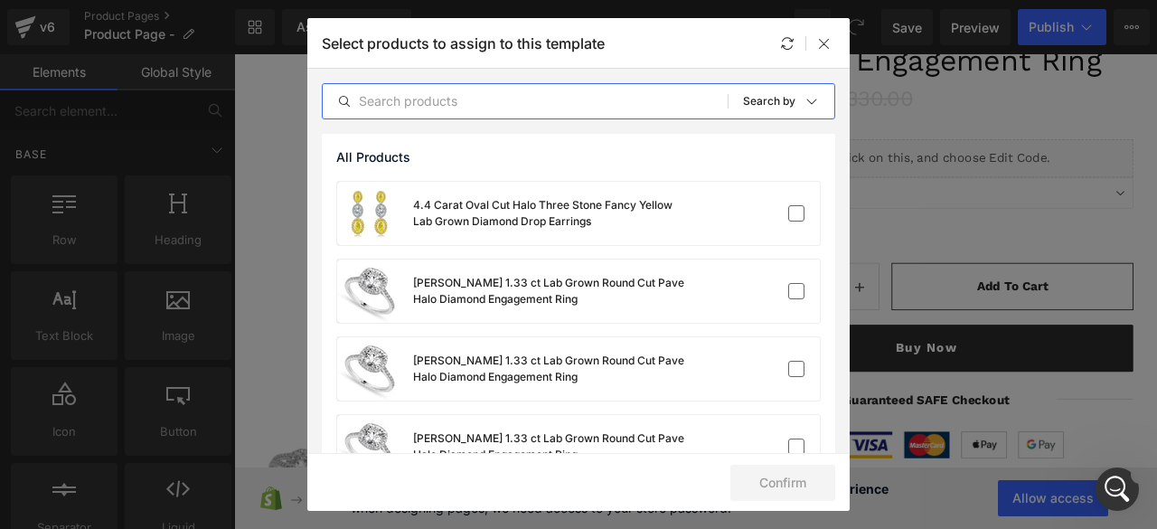
click at [474, 102] on input "text" at bounding box center [525, 101] width 405 height 22
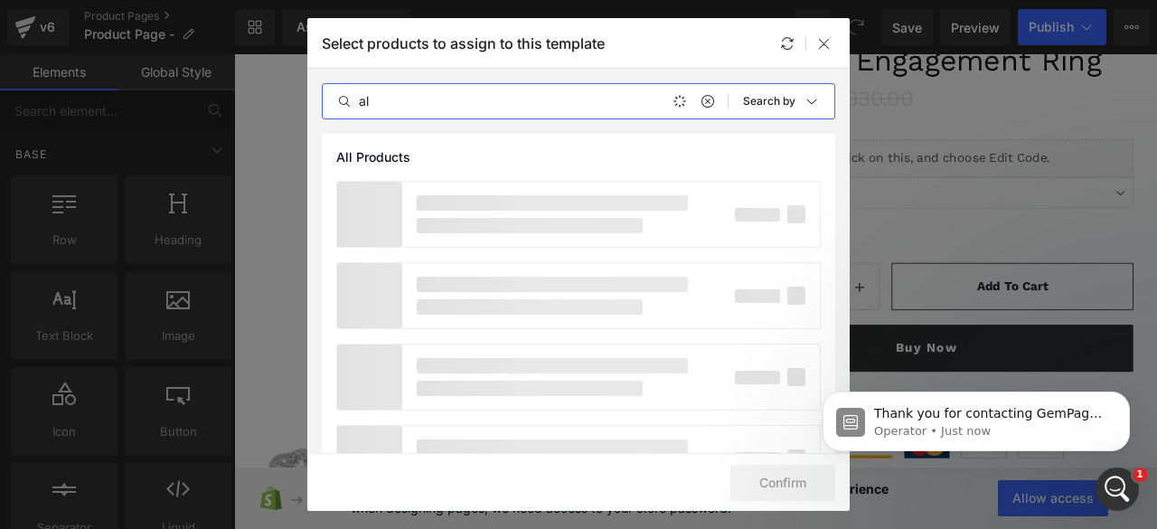
scroll to position [0, 0]
type input "a"
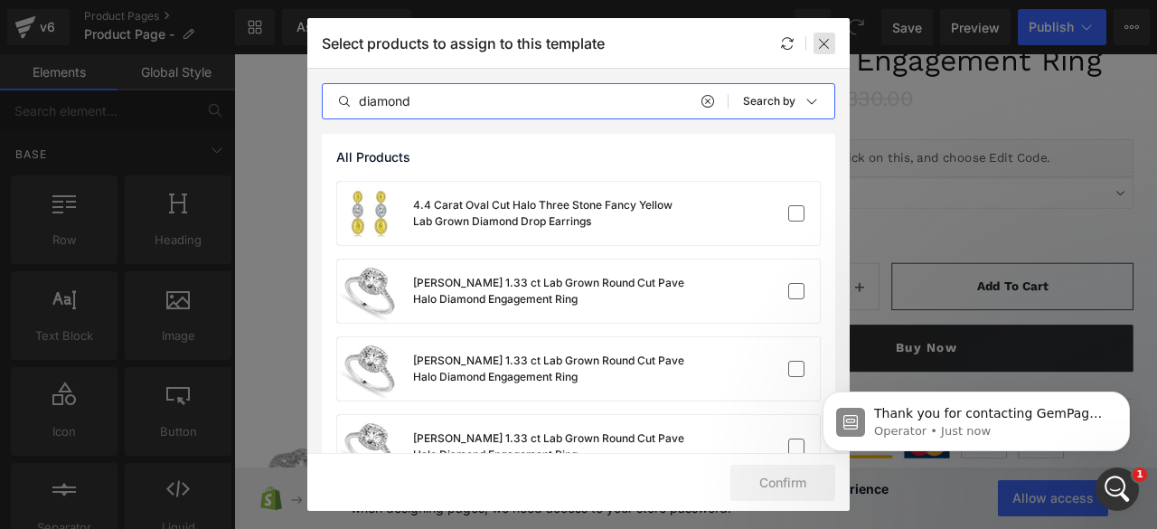
type input "diamond"
click at [830, 50] on div at bounding box center [824, 44] width 22 height 22
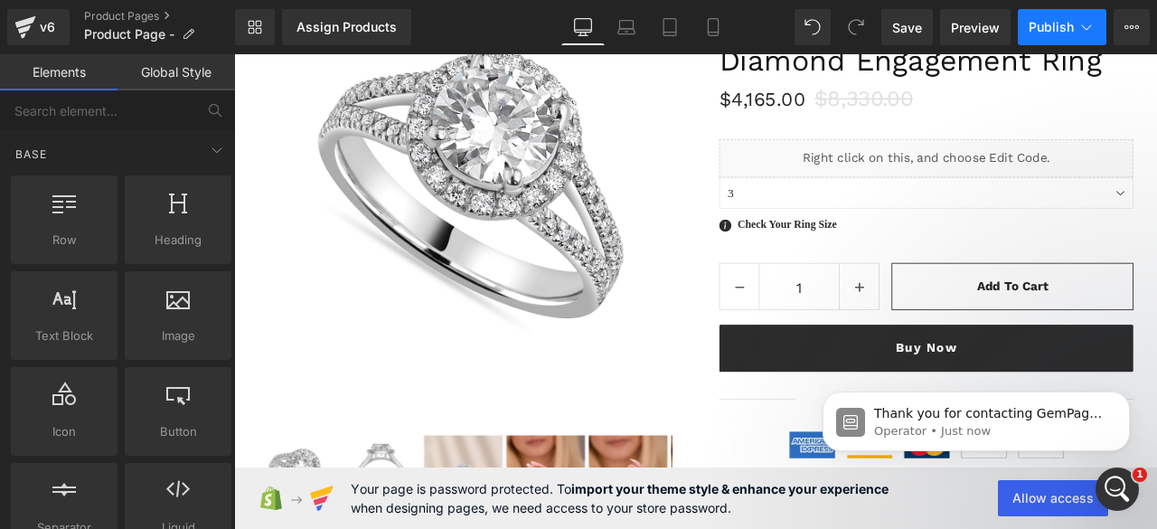
click at [1093, 23] on icon at bounding box center [1086, 27] width 18 height 18
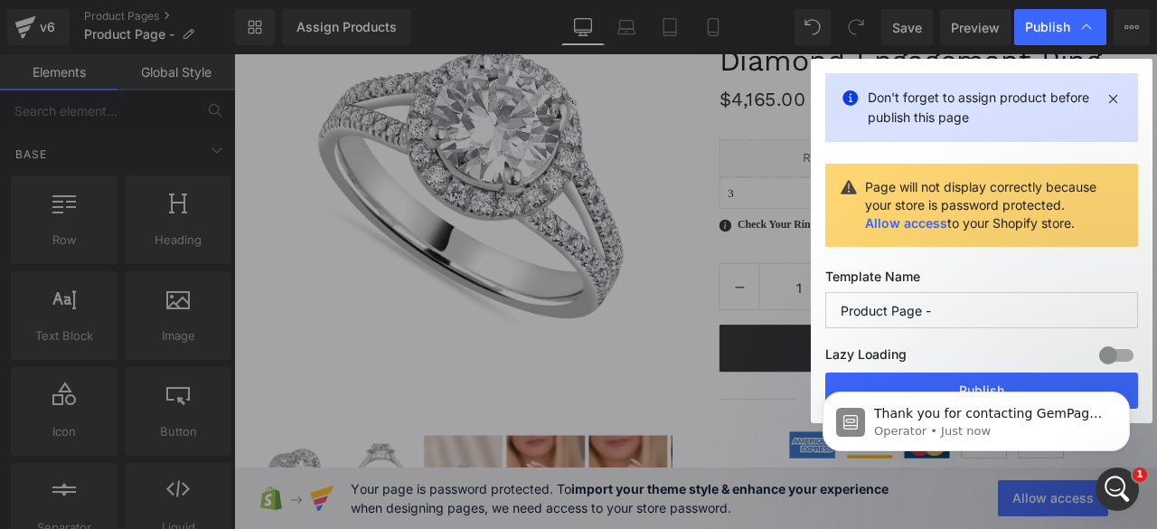
click at [949, 306] on input "Product Page -" at bounding box center [981, 310] width 313 height 36
type input "Product Page"
click at [1003, 385] on div "Thank you for contacting GemPages Support! 👋 Our support team will assist you s…" at bounding box center [976, 338] width 333 height 226
click at [1035, 17] on div "Publish" at bounding box center [1060, 27] width 92 height 36
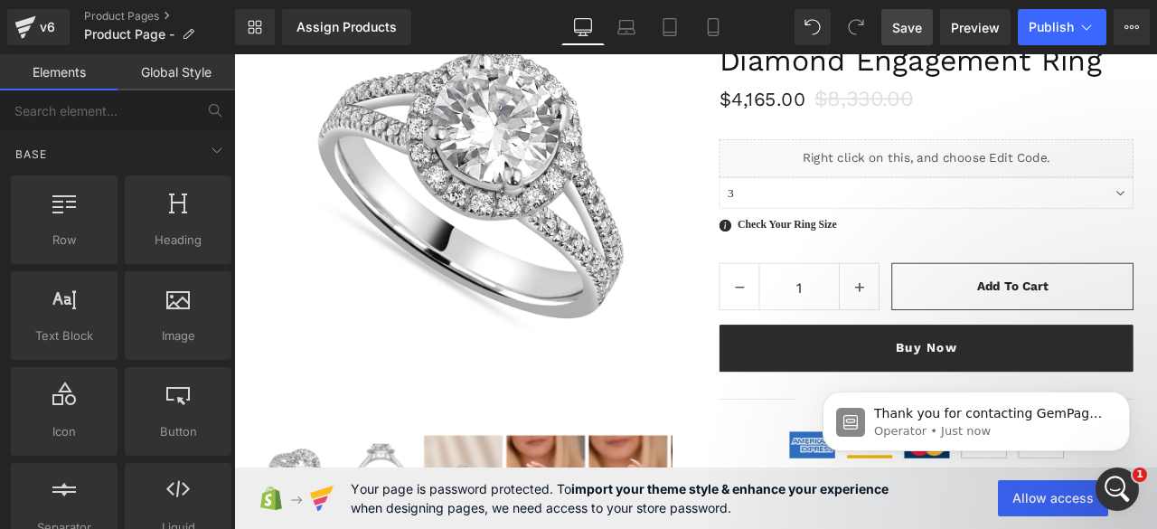
click at [906, 26] on span "Save" at bounding box center [907, 27] width 30 height 19
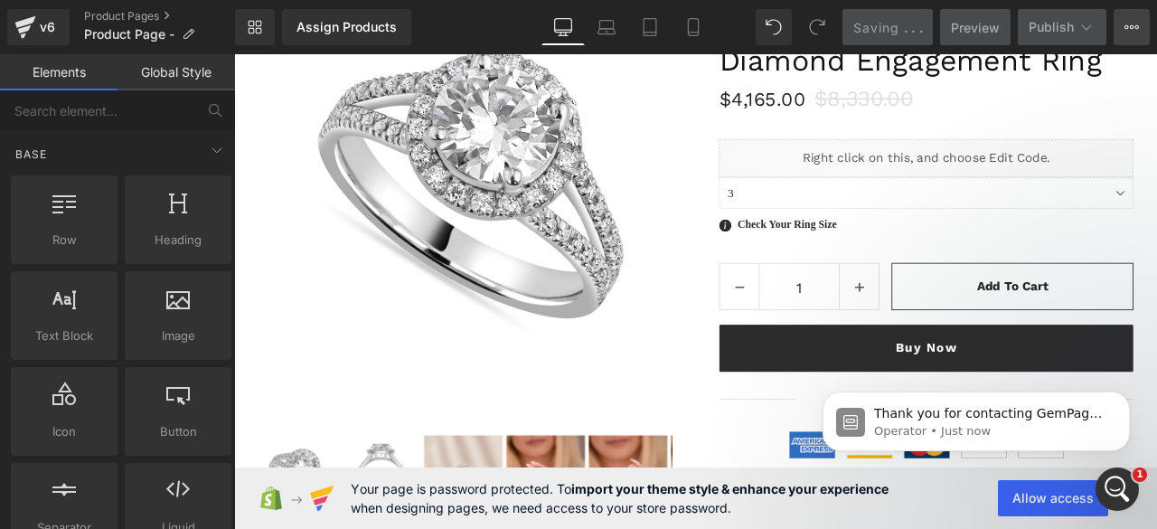
click at [1124, 20] on icon at bounding box center [1131, 27] width 14 height 14
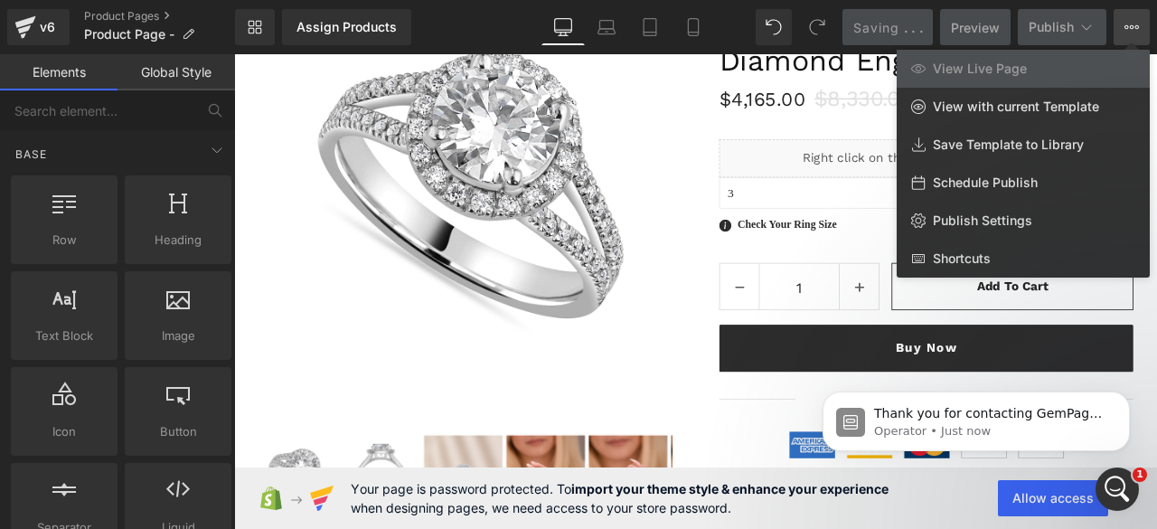
click at [1124, 20] on icon at bounding box center [1131, 27] width 14 height 14
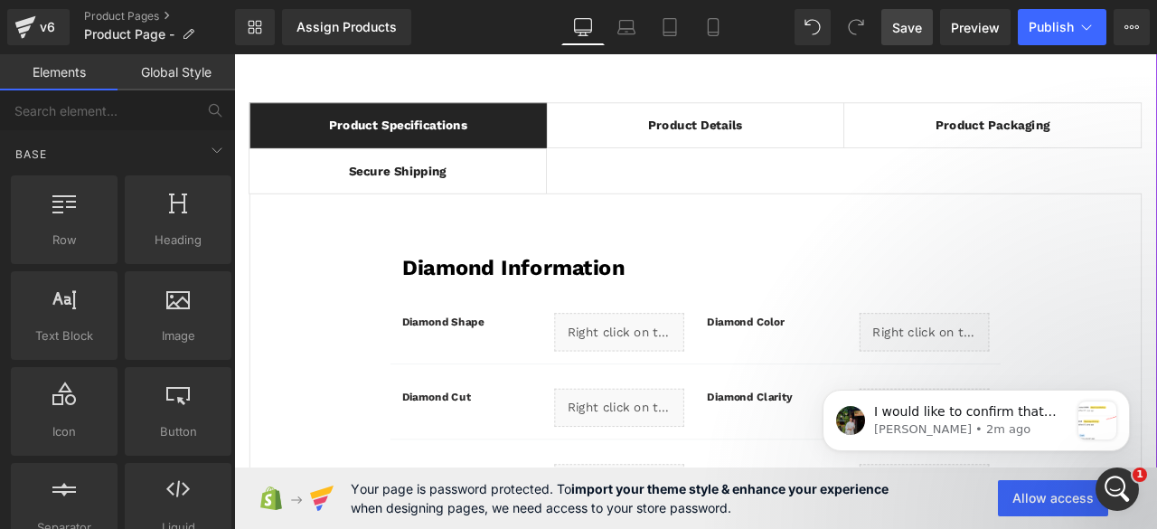
scroll to position [1061, 0]
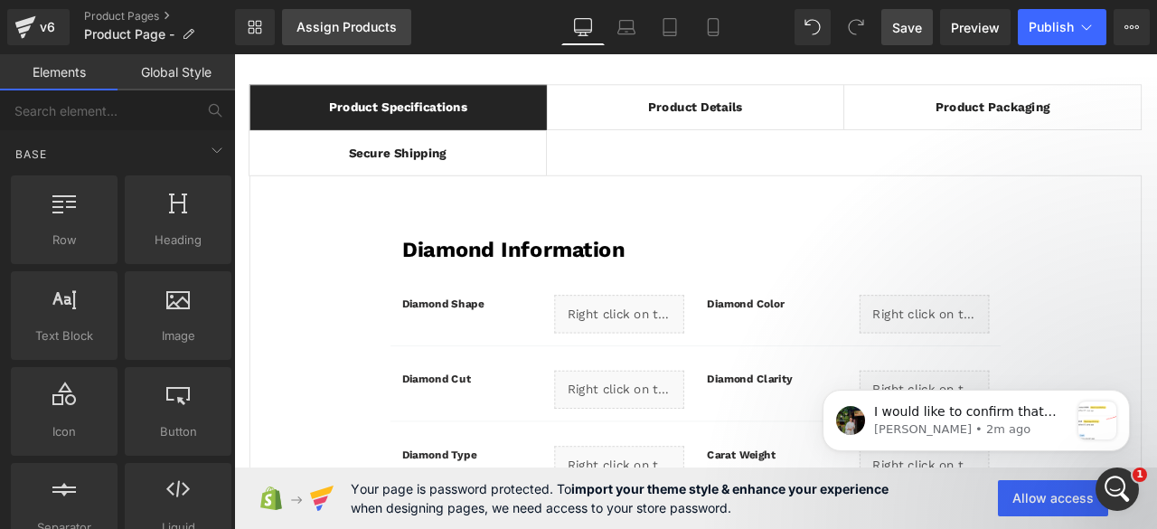
click at [371, 21] on div "Assign Products" at bounding box center [346, 27] width 100 height 14
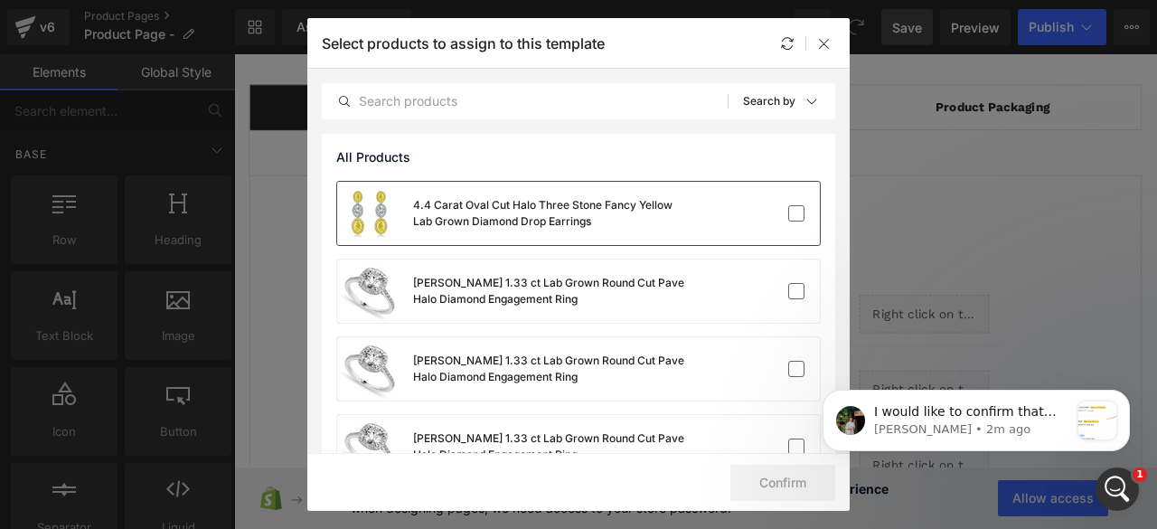
click at [772, 222] on div "4.4 Carat Oval Cut Halo Three Stone Fancy Yellow Lab Grown Diamond Drop Earrings" at bounding box center [578, 213] width 483 height 63
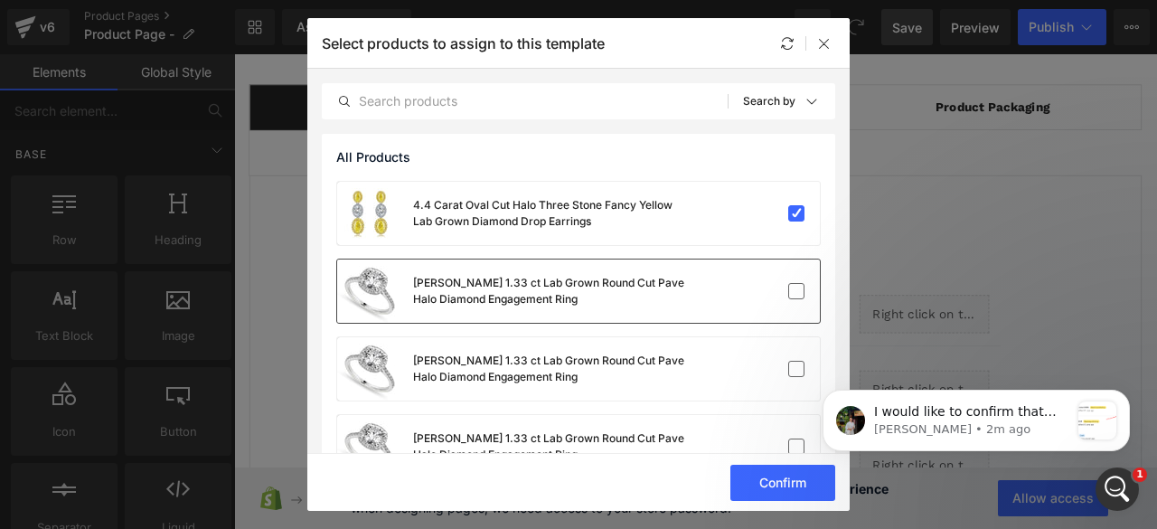
click at [688, 288] on div "[PERSON_NAME] 1.33 ct Lab Grown Round Cut Pave Halo Diamond Engagement Ring" at bounding box center [578, 290] width 483 height 63
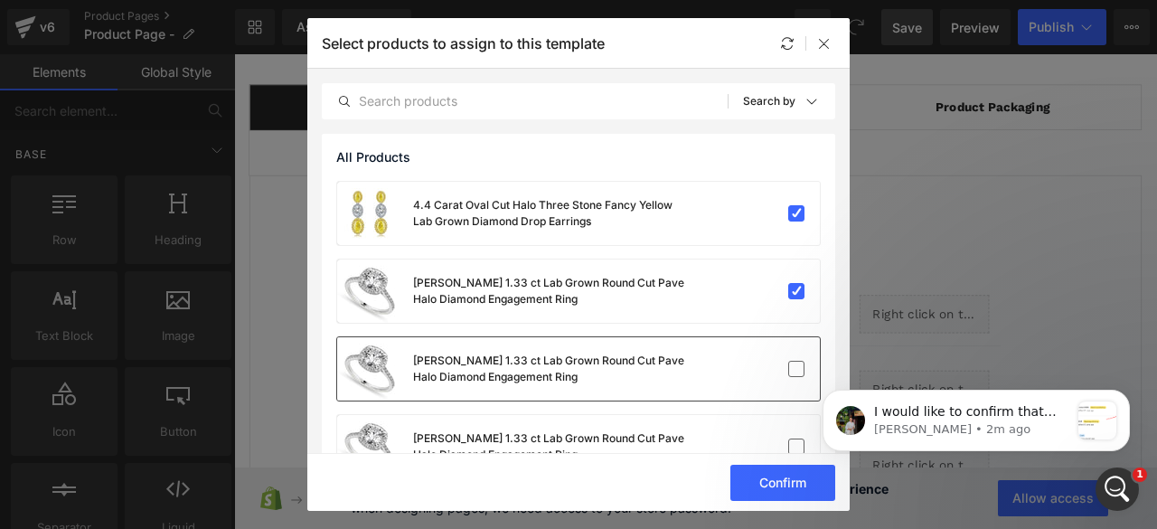
click at [671, 357] on div "[PERSON_NAME] 1.33 ct Lab Grown Round Cut Pave Halo Diamond Engagement Ring" at bounding box center [548, 368] width 271 height 33
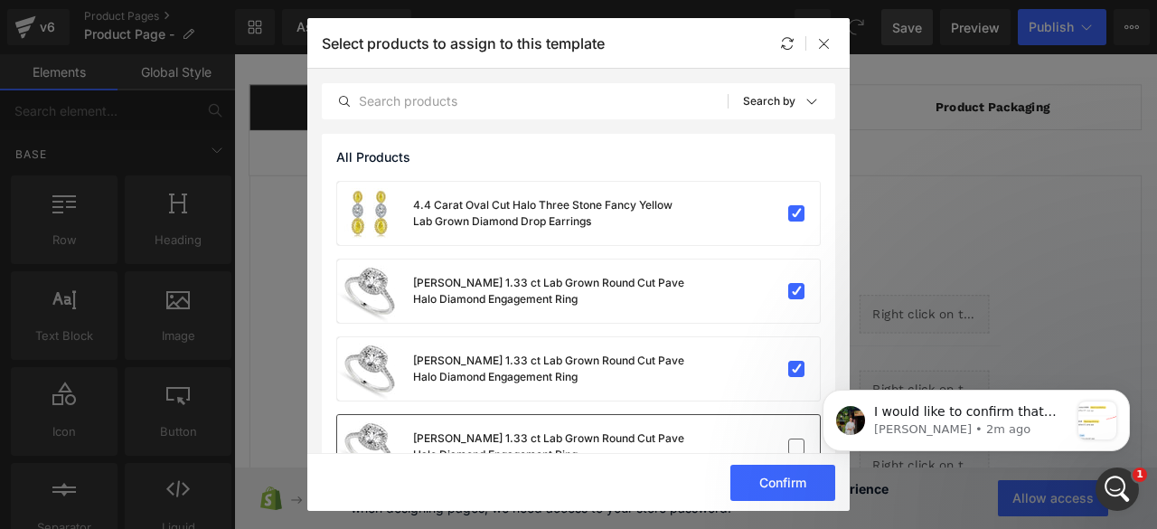
click at [658, 416] on div "[PERSON_NAME] 1.33 ct Lab Grown Round Cut Pave Halo Diamond Engagement Ring" at bounding box center [510, 446] width 347 height 63
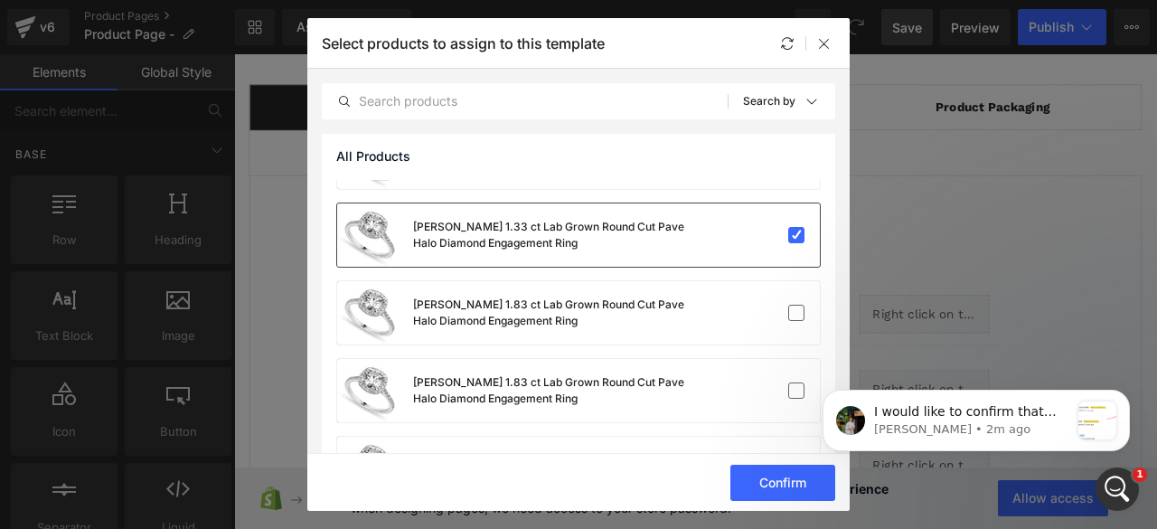
scroll to position [218, 0]
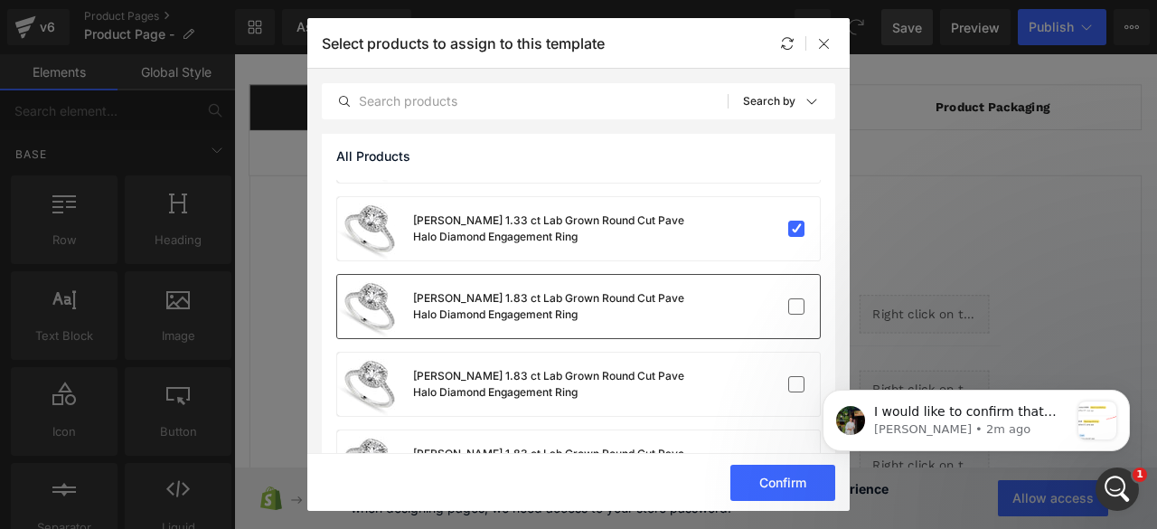
click at [658, 318] on div "[PERSON_NAME] 1.83 ct Lab Grown Round Cut Pave Halo Diamond Engagement Ring" at bounding box center [548, 306] width 271 height 33
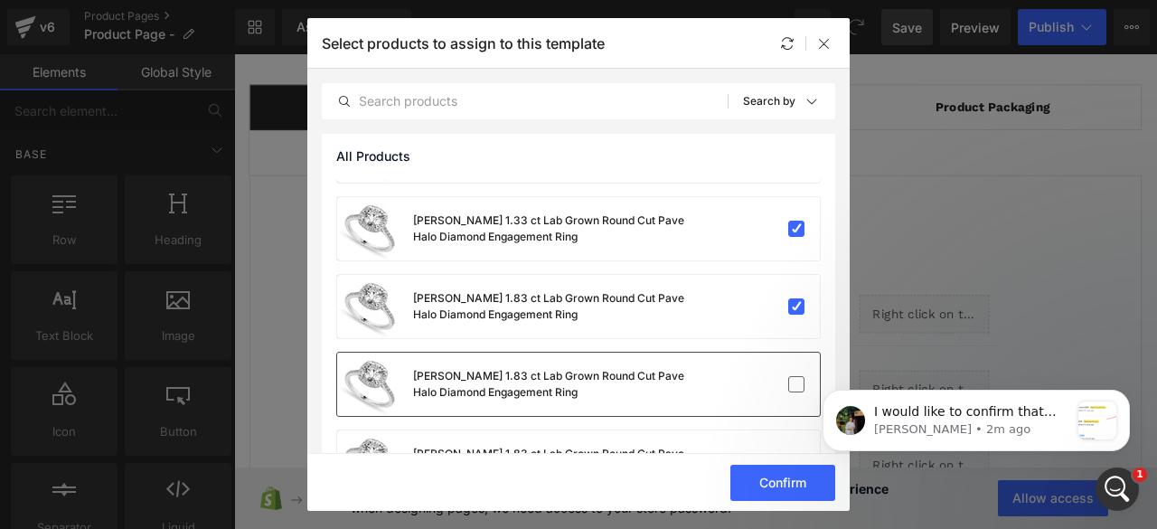
click at [649, 358] on div "[PERSON_NAME] 1.83 ct Lab Grown Round Cut Pave Halo Diamond Engagement Ring" at bounding box center [510, 383] width 347 height 63
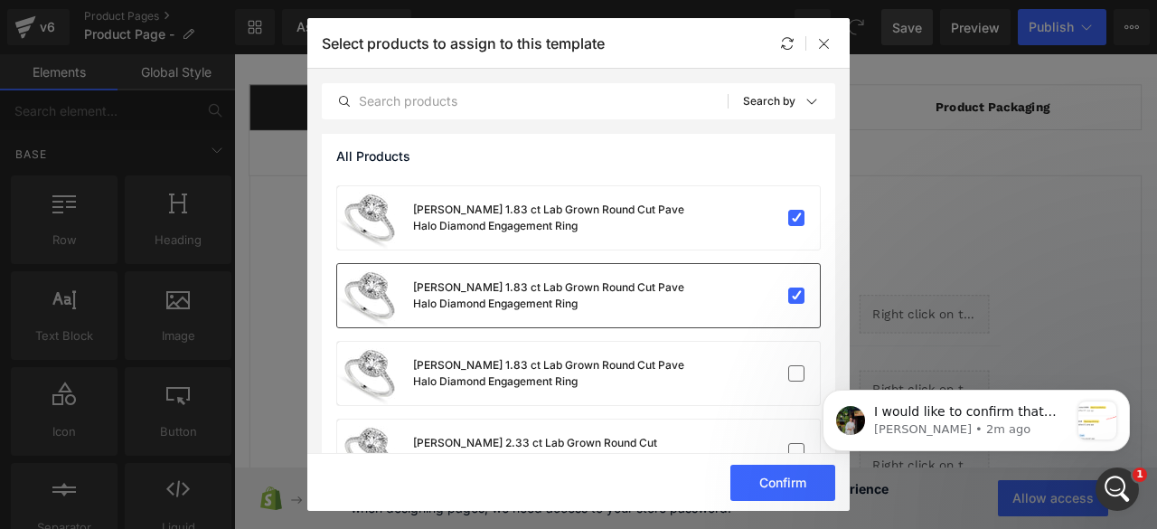
scroll to position [314, 0]
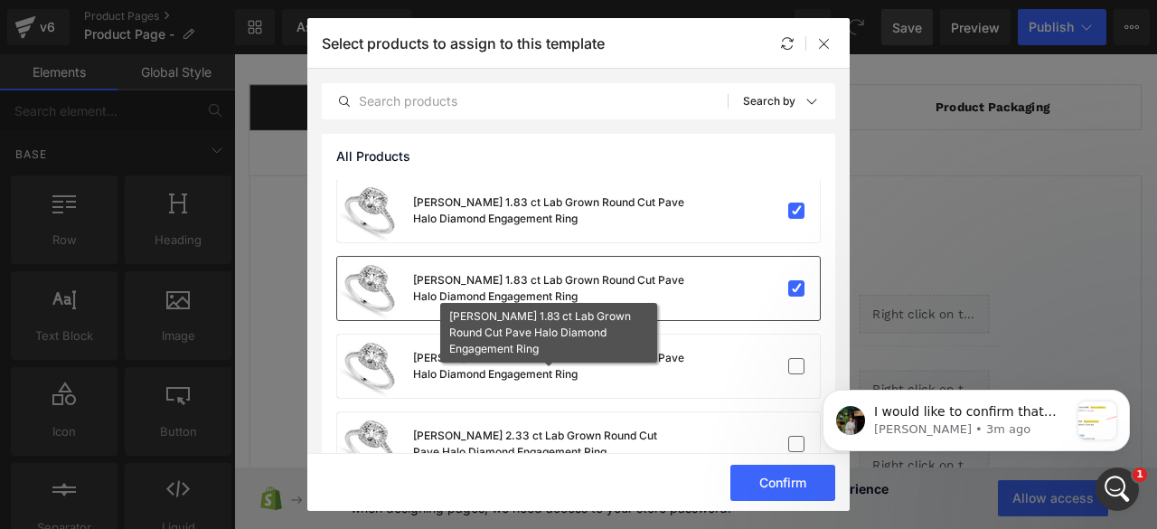
click at [649, 358] on div "[PERSON_NAME] 1.83 ct Lab Grown Round Cut Pave Halo Diamond Engagement Ring" at bounding box center [548, 366] width 271 height 33
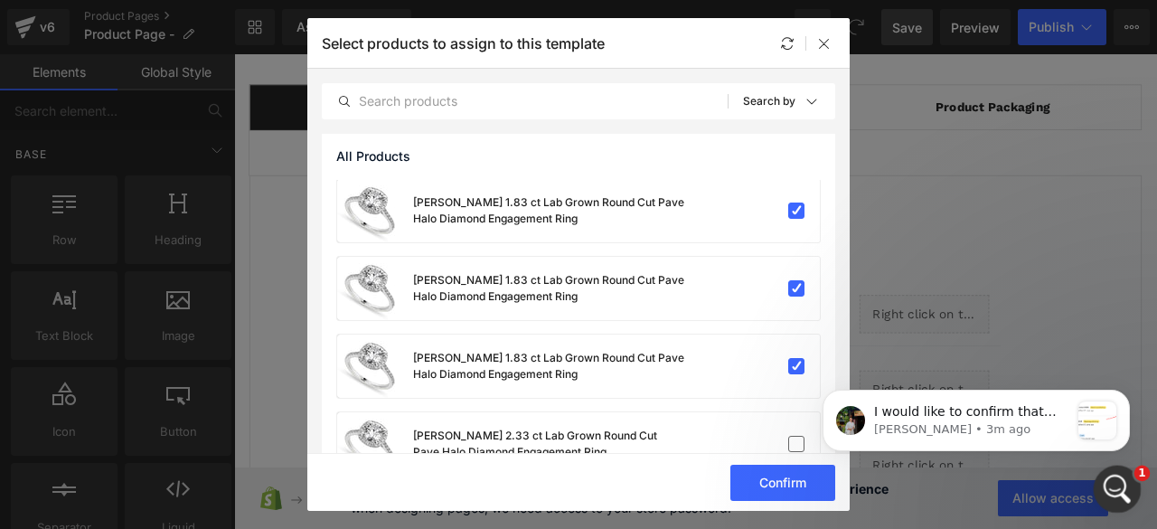
click at [1114, 494] on icon "Open Intercom Messenger" at bounding box center [1115, 487] width 30 height 30
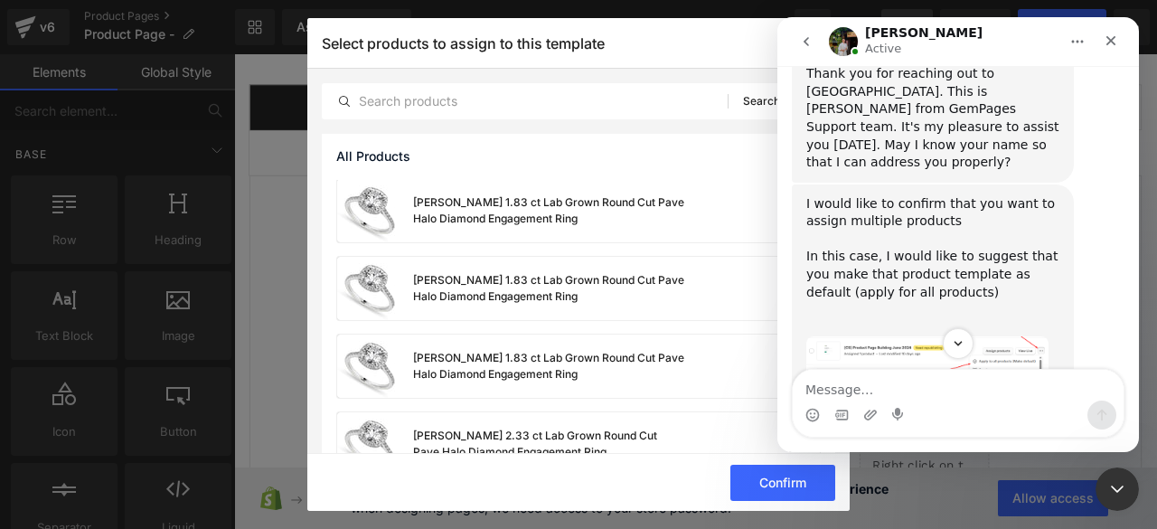
scroll to position [540, 0]
click at [918, 335] on img "Jeremy says…" at bounding box center [927, 371] width 242 height 73
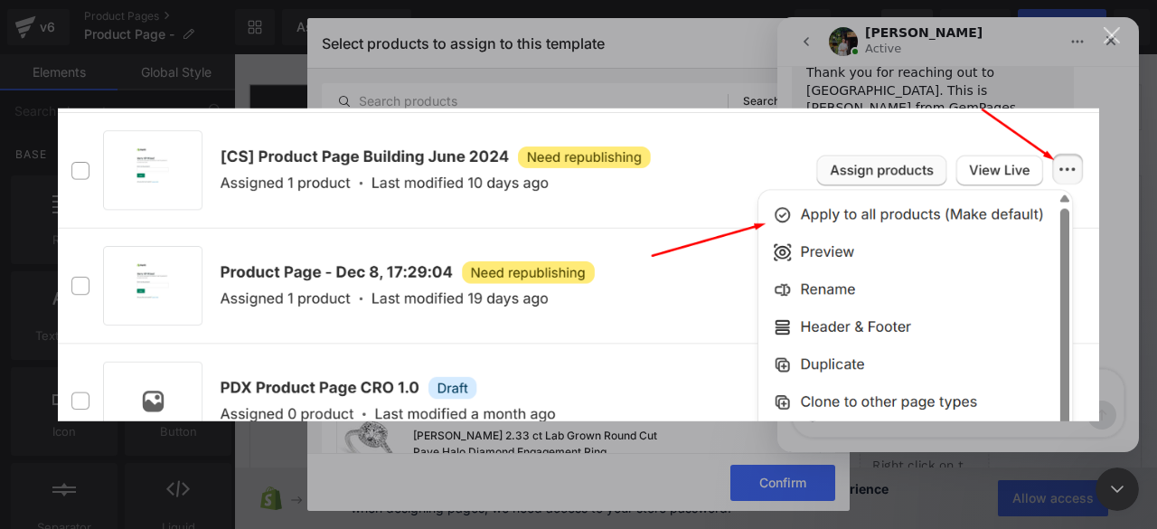
scroll to position [0, 0]
click at [797, 81] on div "Intercom messenger" at bounding box center [578, 264] width 1157 height 529
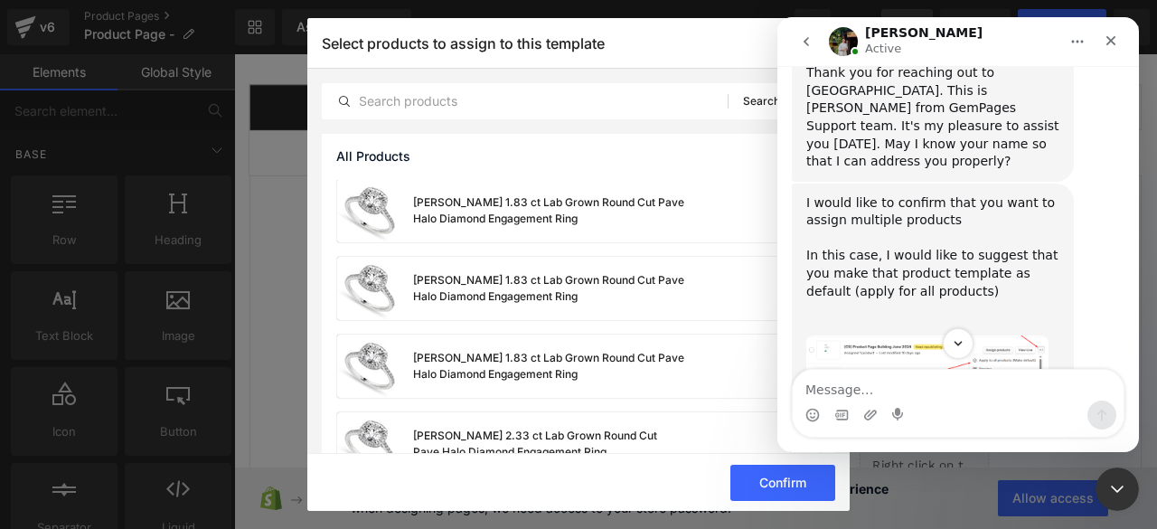
scroll to position [600, 0]
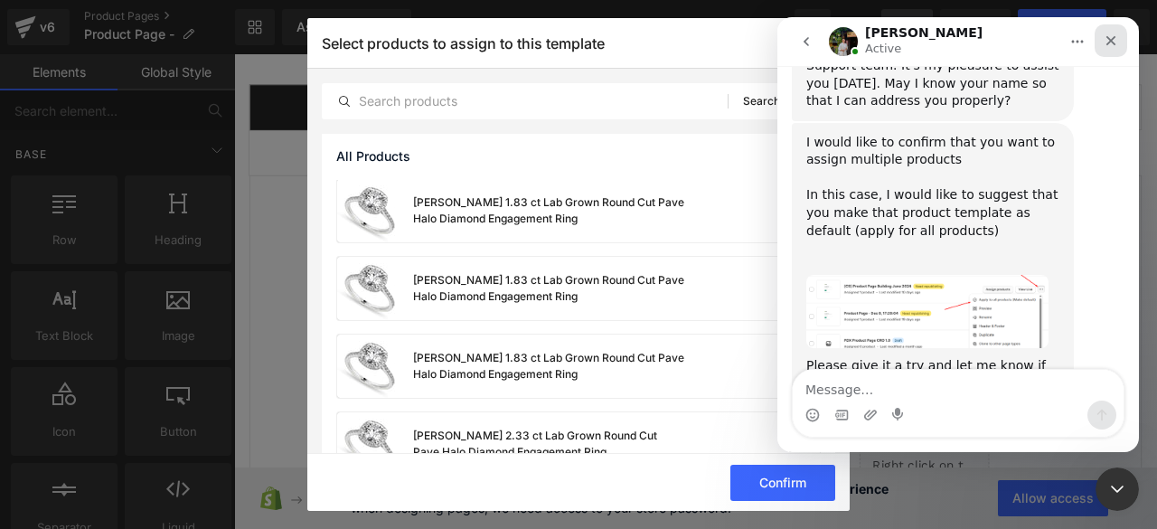
click at [1100, 47] on div "Close" at bounding box center [1110, 40] width 33 height 33
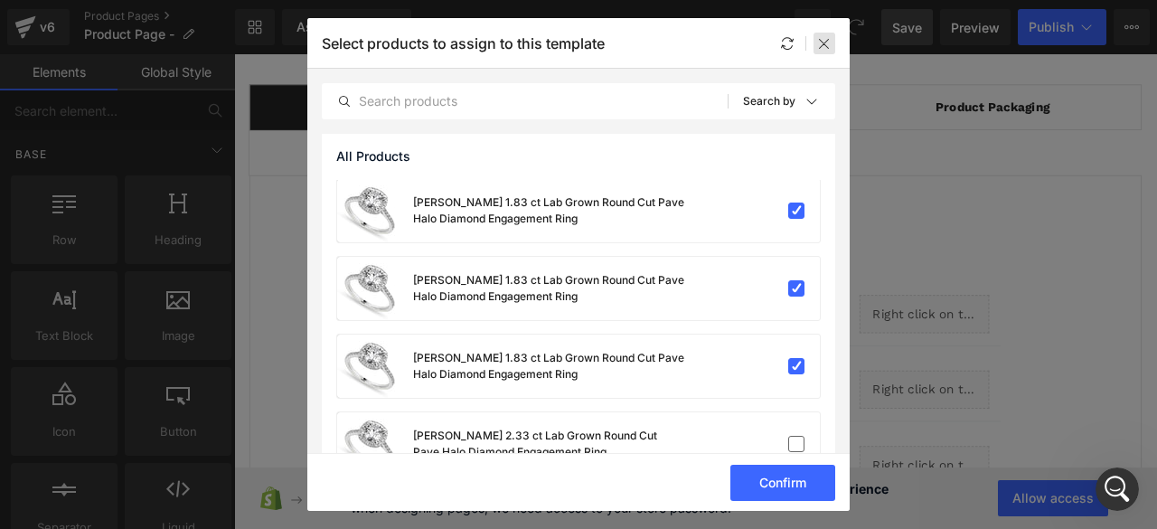
click at [822, 42] on icon at bounding box center [824, 43] width 14 height 14
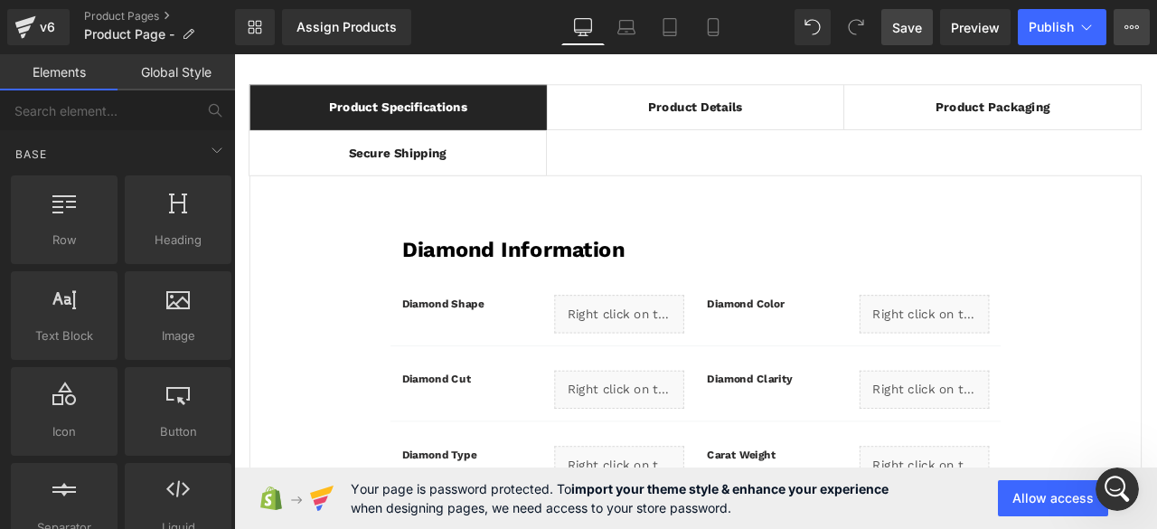
click at [1126, 27] on icon at bounding box center [1131, 27] width 14 height 14
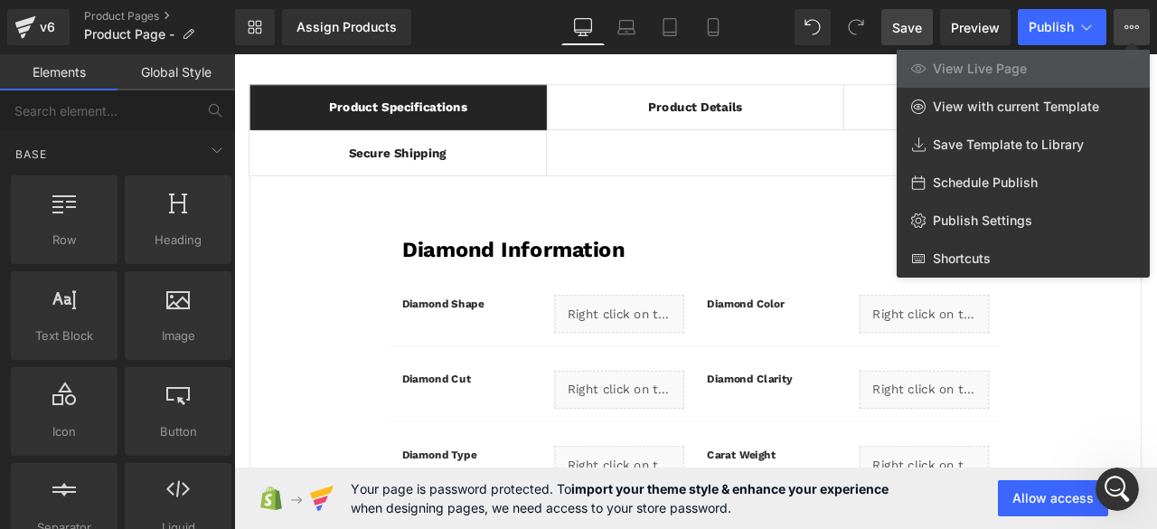
click at [1027, 75] on link "View Live Page" at bounding box center [1023, 69] width 253 height 38
click at [31, 20] on icon at bounding box center [25, 22] width 21 height 12
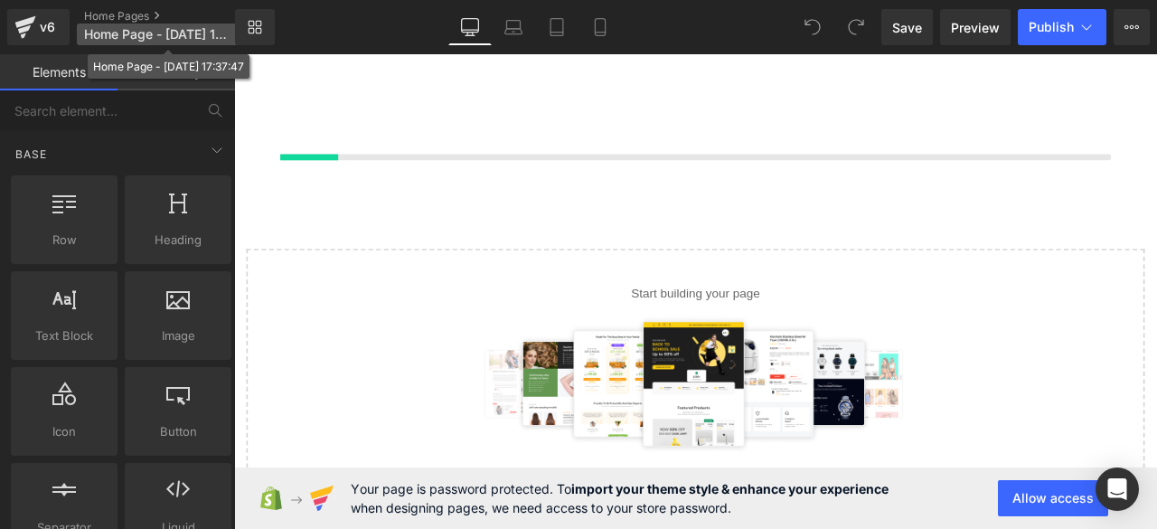
click at [181, 28] on span "Home Page - [DATE] 17:37:47" at bounding box center [157, 34] width 146 height 14
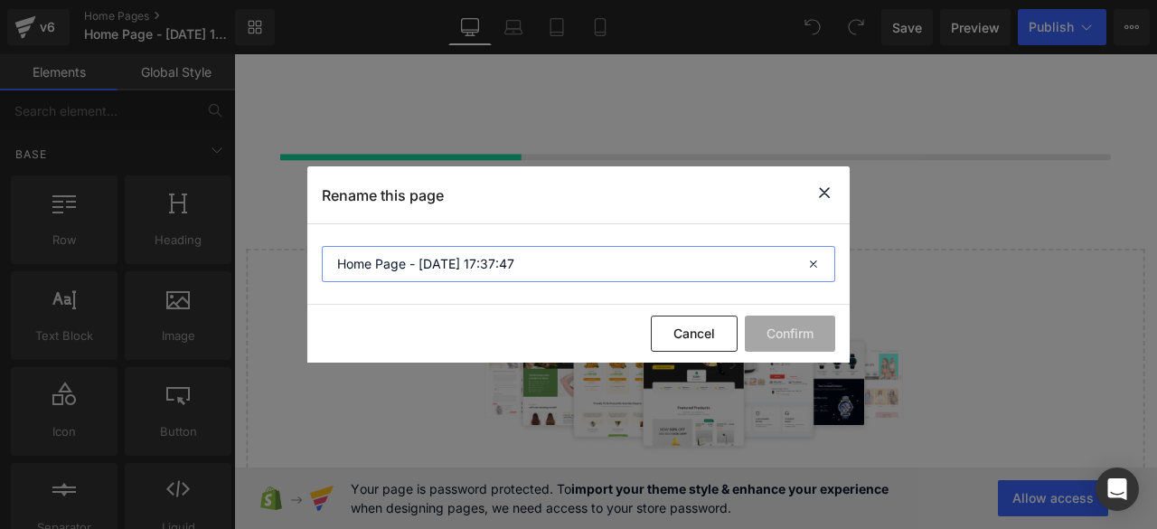
click at [610, 271] on input "Home Page - [DATE] 17:37:47" at bounding box center [578, 264] width 513 height 36
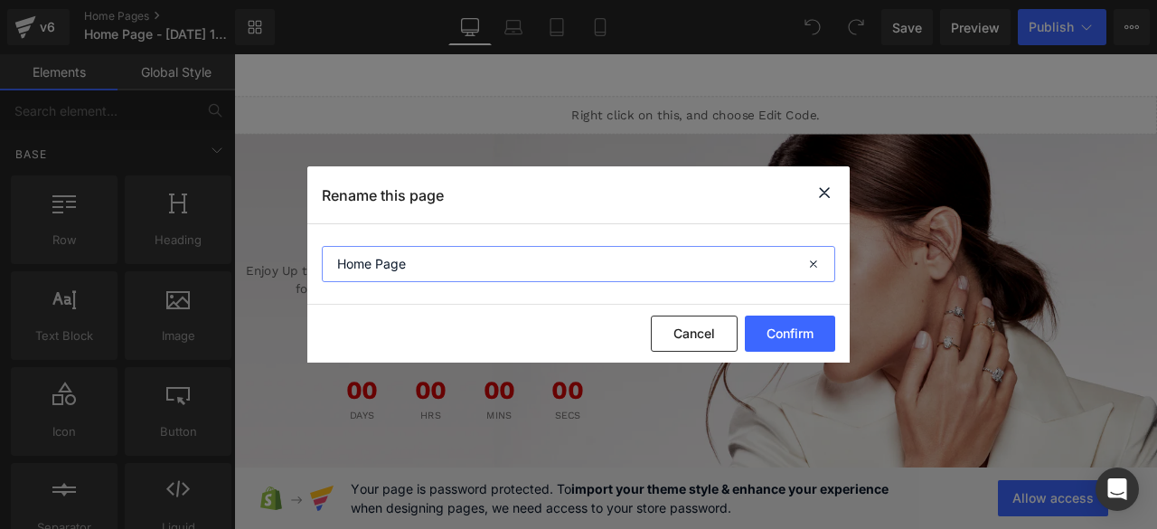
type input "Home Page"
click at [792, 332] on button "Confirm" at bounding box center [790, 333] width 90 height 36
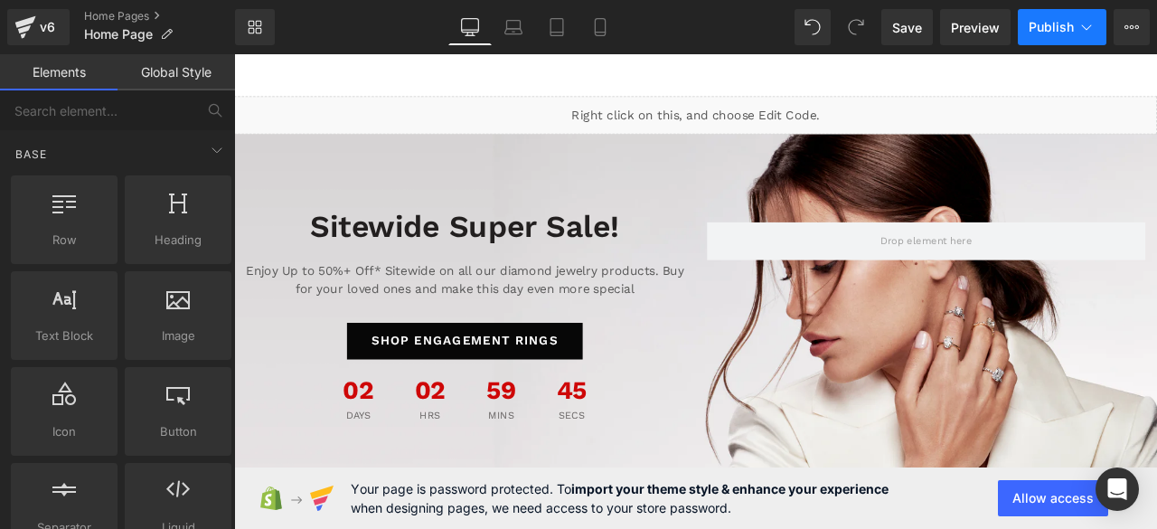
click at [1065, 26] on span "Publish" at bounding box center [1050, 27] width 45 height 14
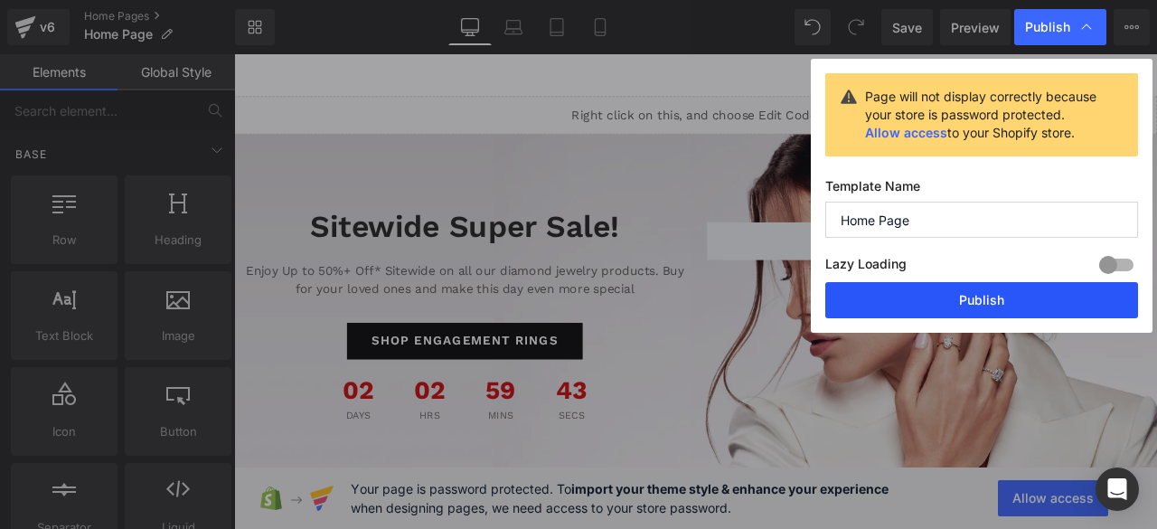
click at [971, 294] on button "Publish" at bounding box center [981, 300] width 313 height 36
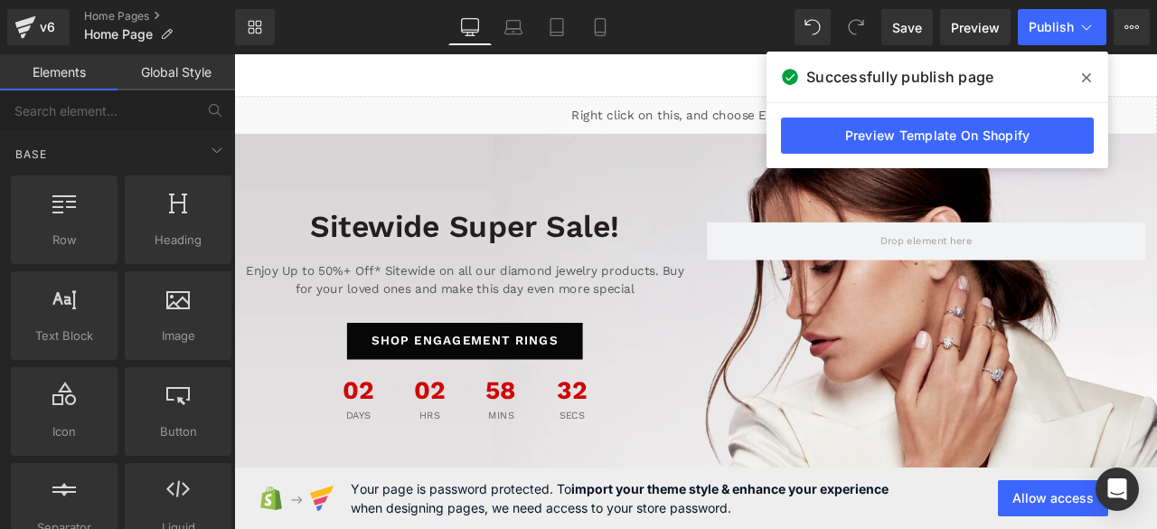
click at [1086, 75] on icon at bounding box center [1086, 77] width 9 height 14
